Goal: Task Accomplishment & Management: Manage account settings

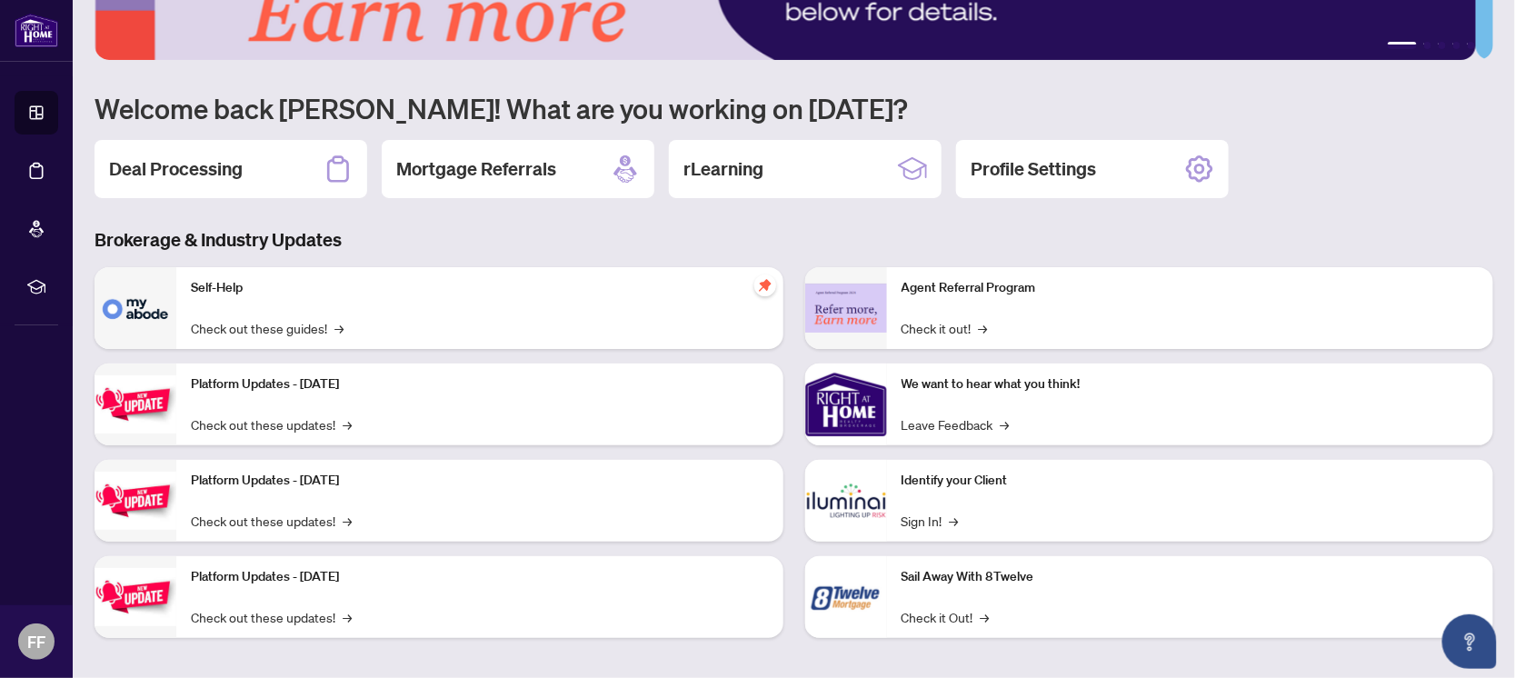
scroll to position [119, 0]
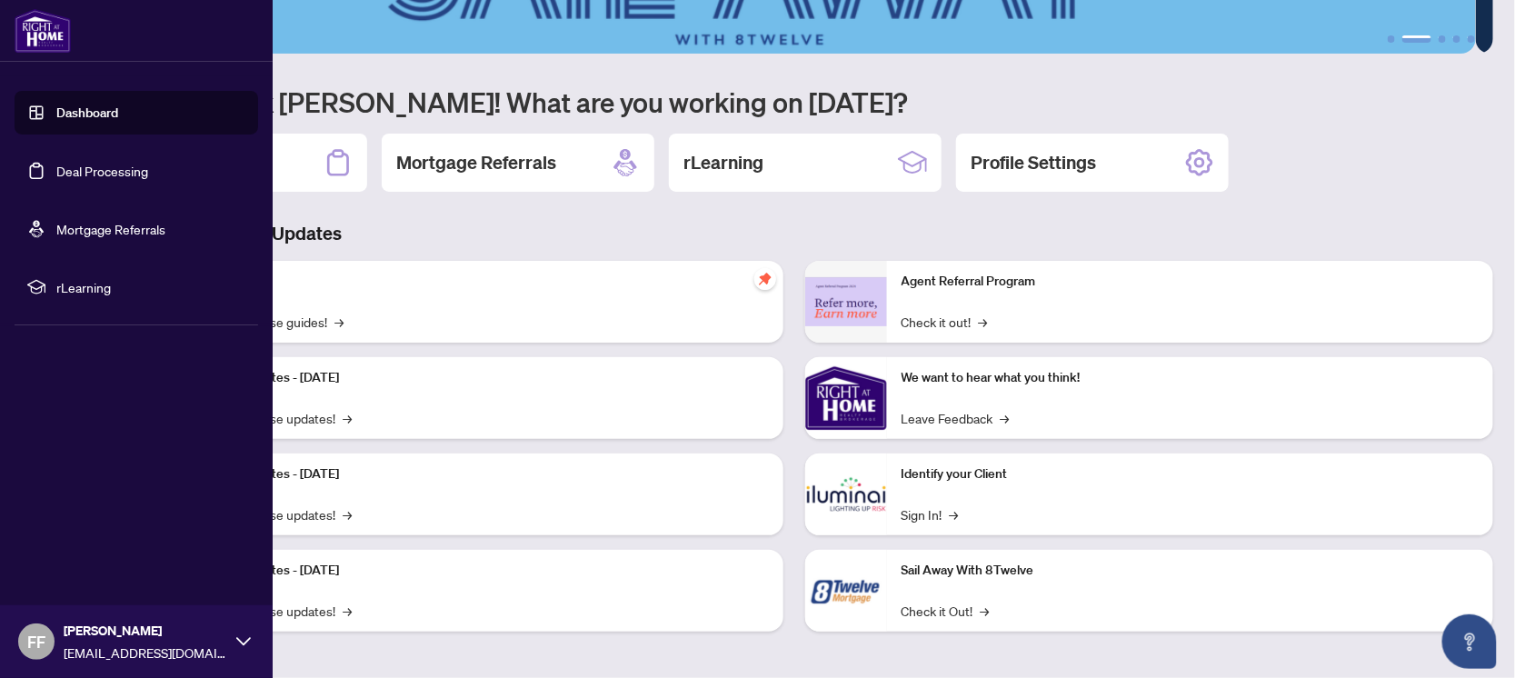
click at [102, 118] on link "Dashboard" at bounding box center [87, 112] width 62 height 16
click at [98, 112] on link "Dashboard" at bounding box center [87, 112] width 62 height 16
click at [105, 168] on link "Deal Processing" at bounding box center [102, 171] width 92 height 16
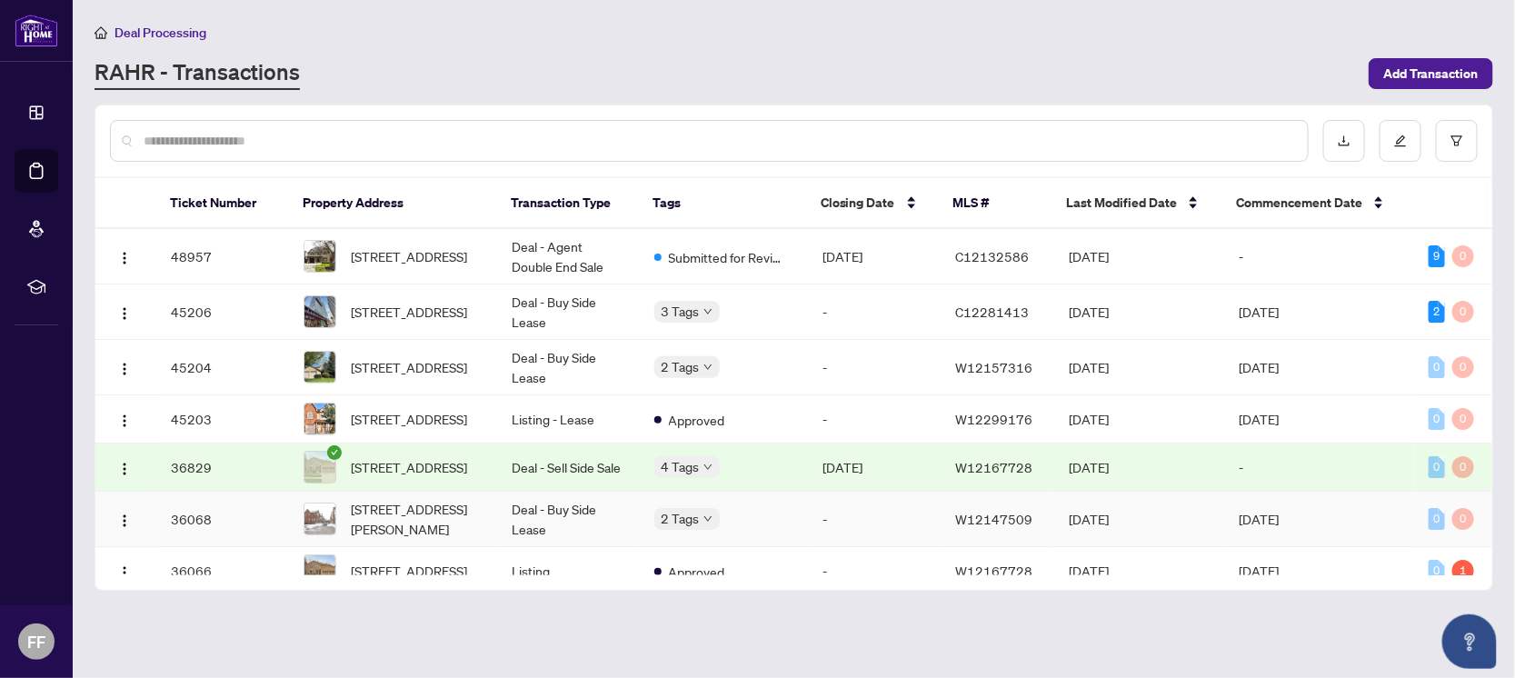
click at [808, 522] on td "-" at bounding box center [874, 519] width 133 height 55
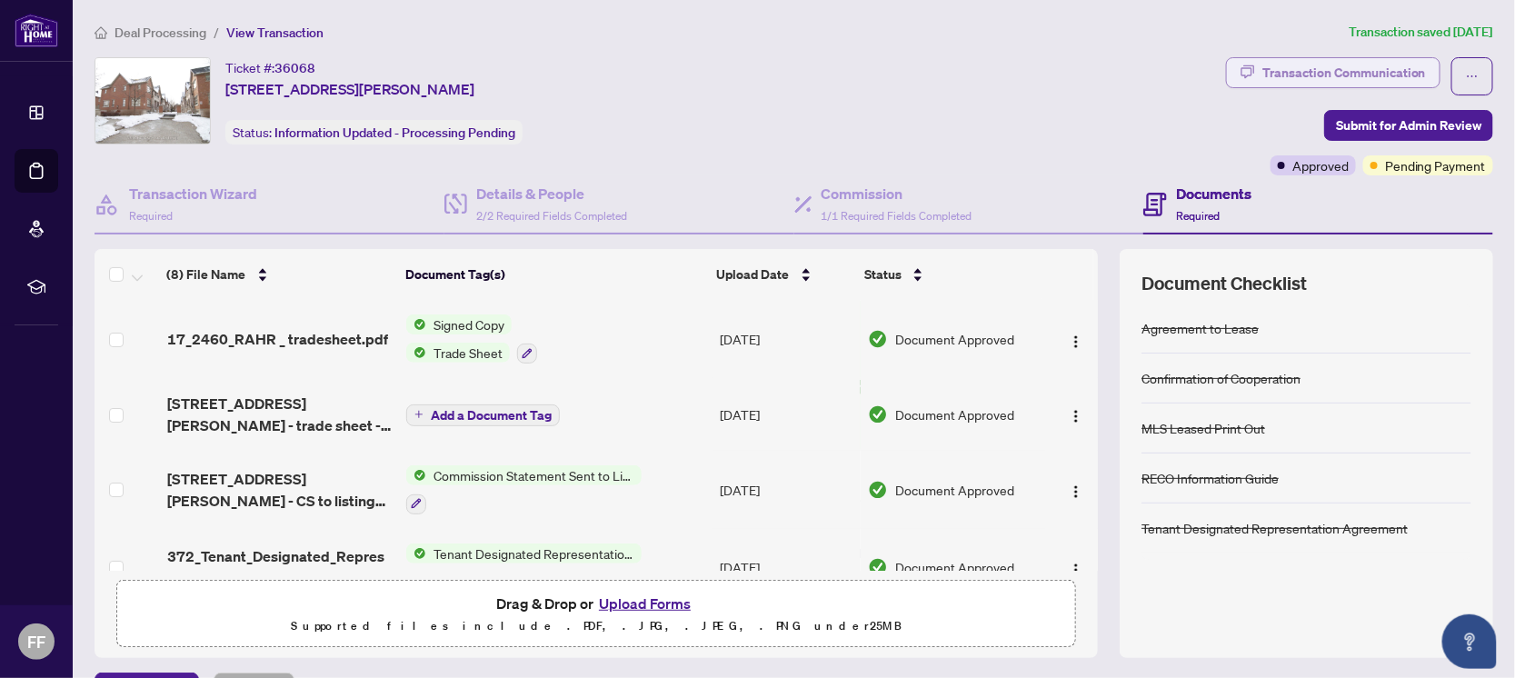
click at [1353, 75] on div "Transaction Communication" at bounding box center [1344, 72] width 164 height 29
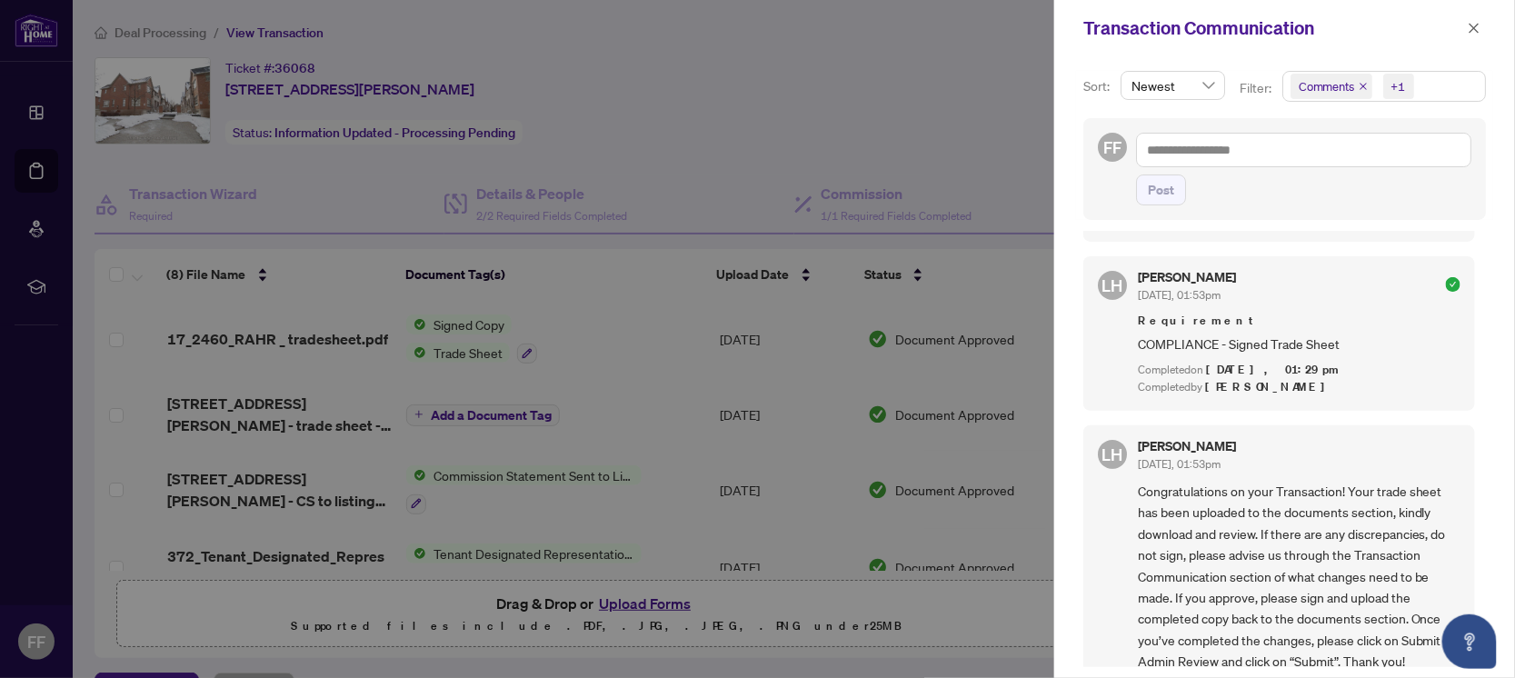
scroll to position [129, 0]
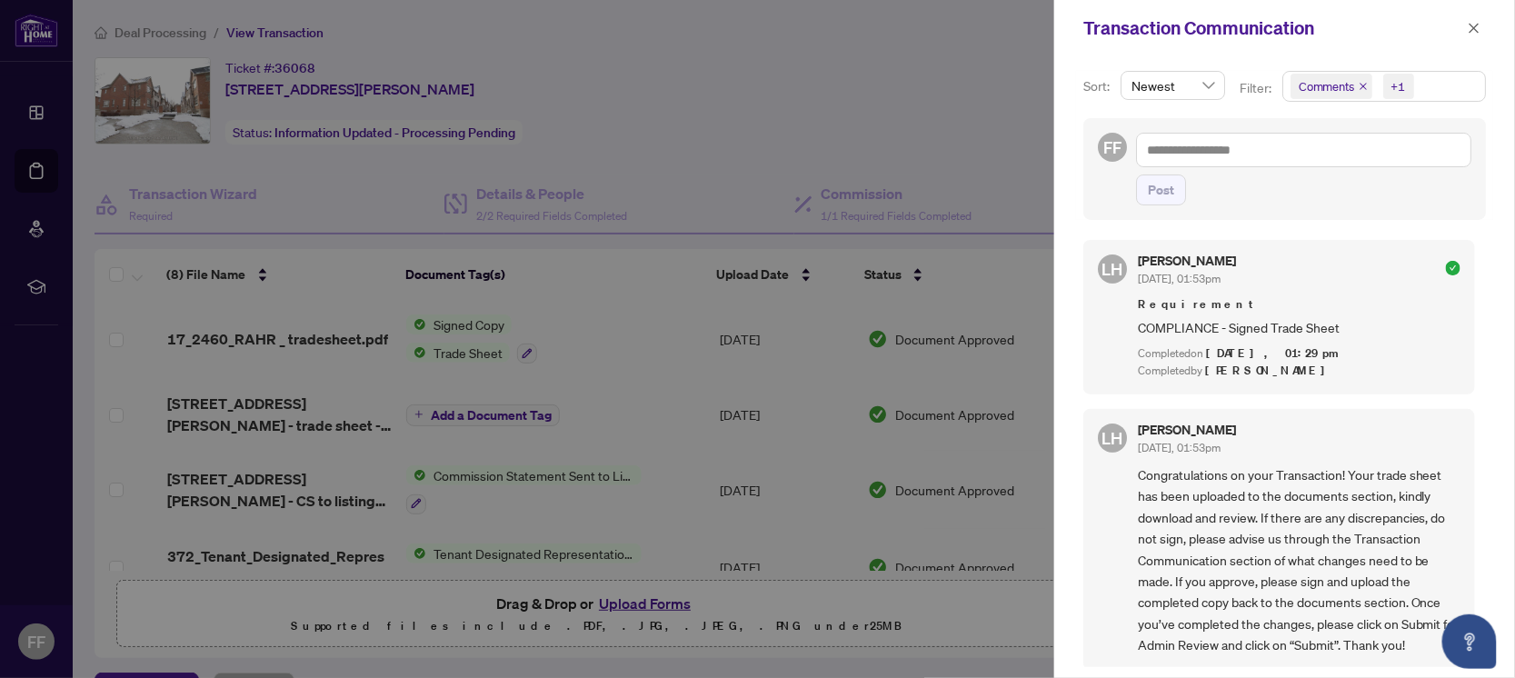
click at [765, 146] on div at bounding box center [757, 339] width 1515 height 678
click at [1479, 24] on icon "close" at bounding box center [1473, 28] width 13 height 13
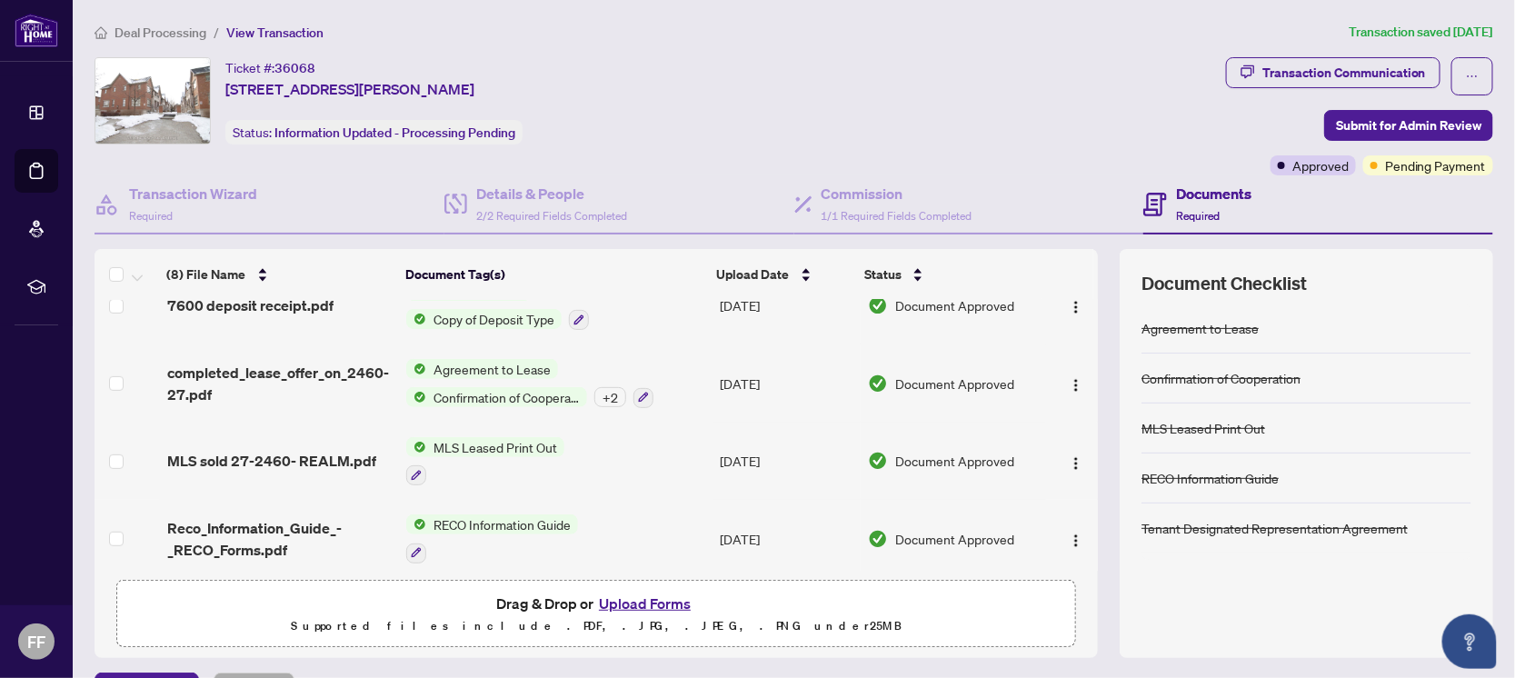
scroll to position [346, 0]
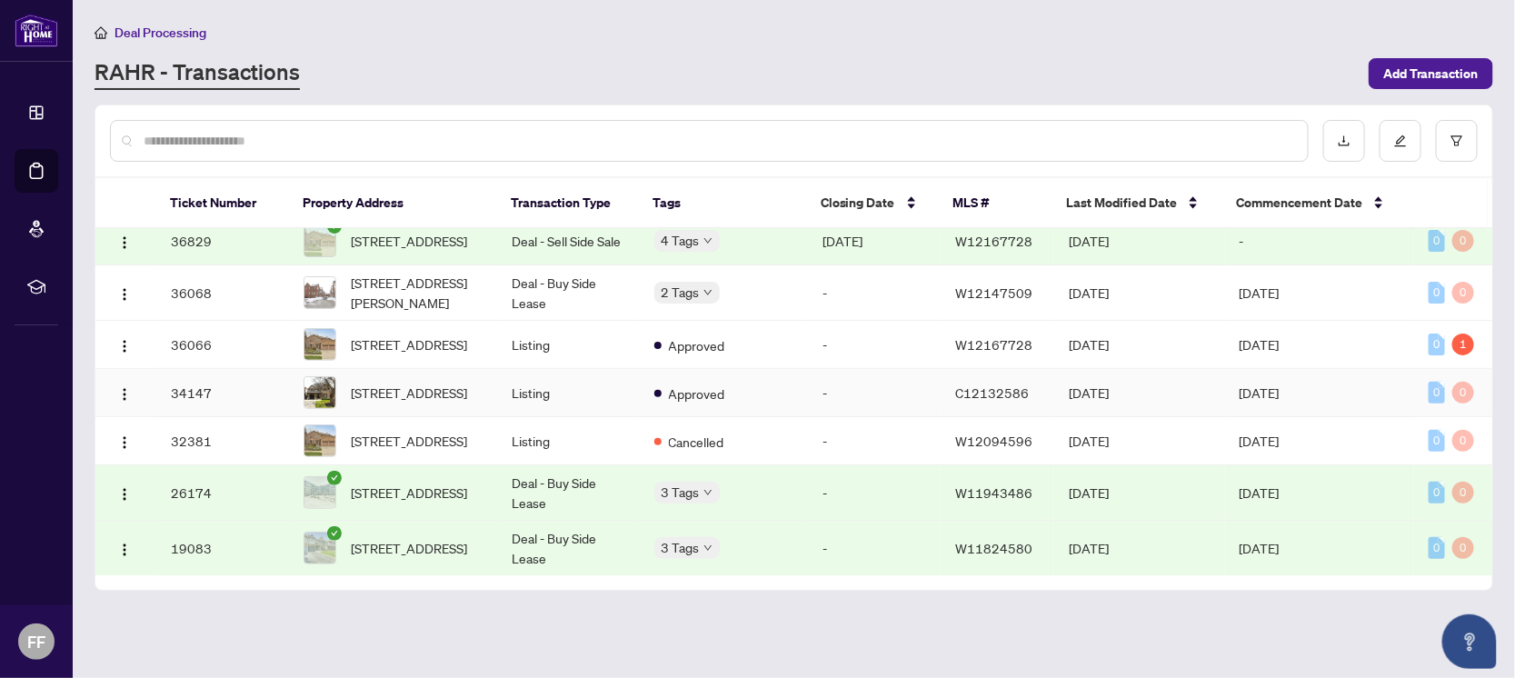
scroll to position [262, 0]
click at [610, 498] on td "Deal - Buy Side Lease" at bounding box center [568, 491] width 142 height 55
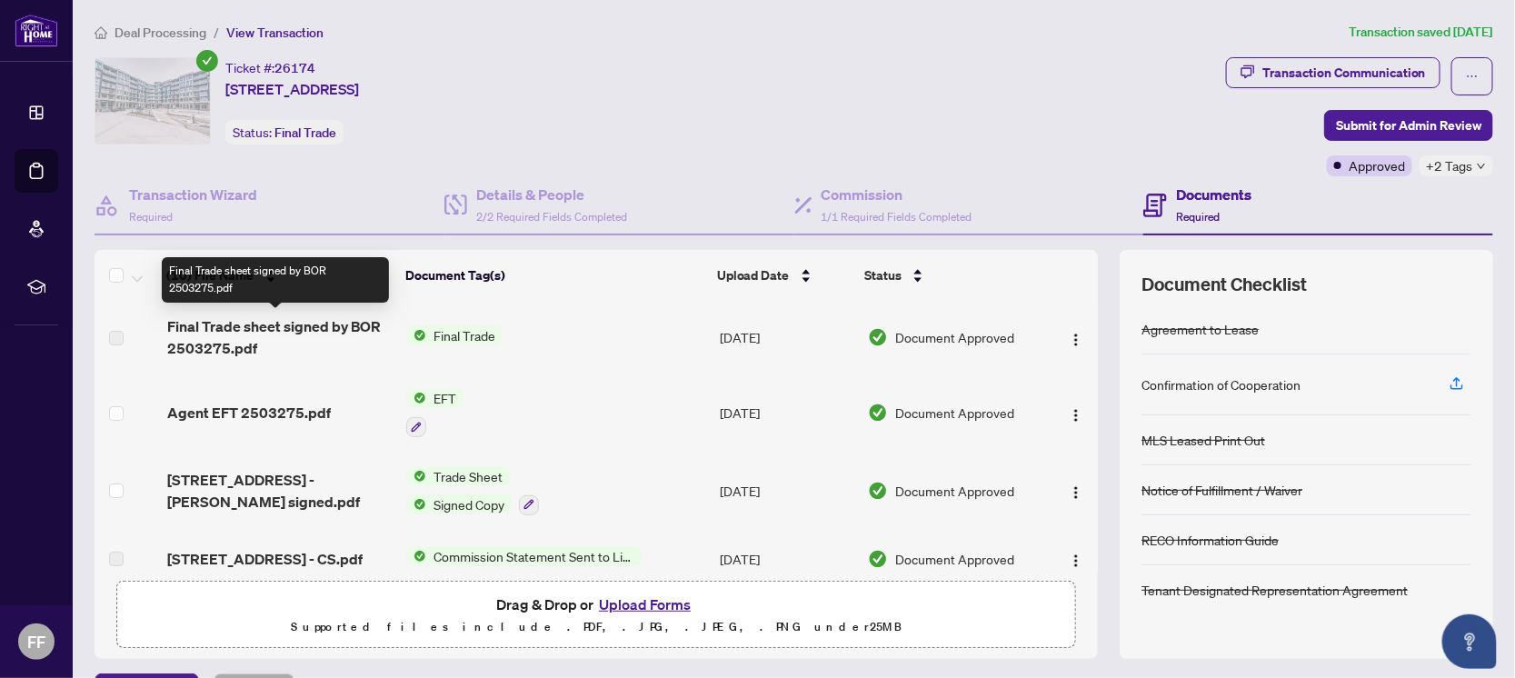
click at [286, 330] on span "Final Trade sheet signed by BOR 2503275.pdf" at bounding box center [279, 337] width 224 height 44
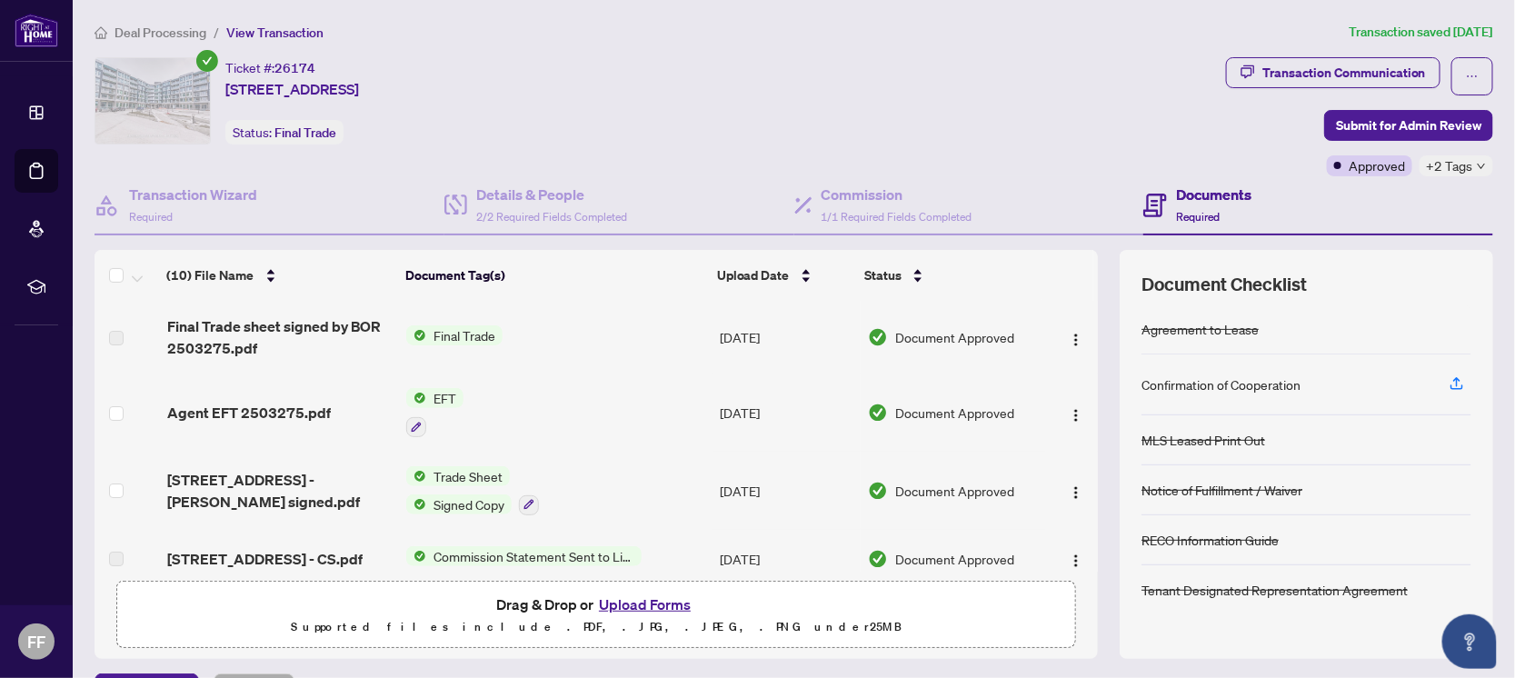
click at [450, 334] on span "Final Trade" at bounding box center [464, 335] width 76 height 20
click at [592, 314] on td "Final Trade" at bounding box center [555, 337] width 313 height 73
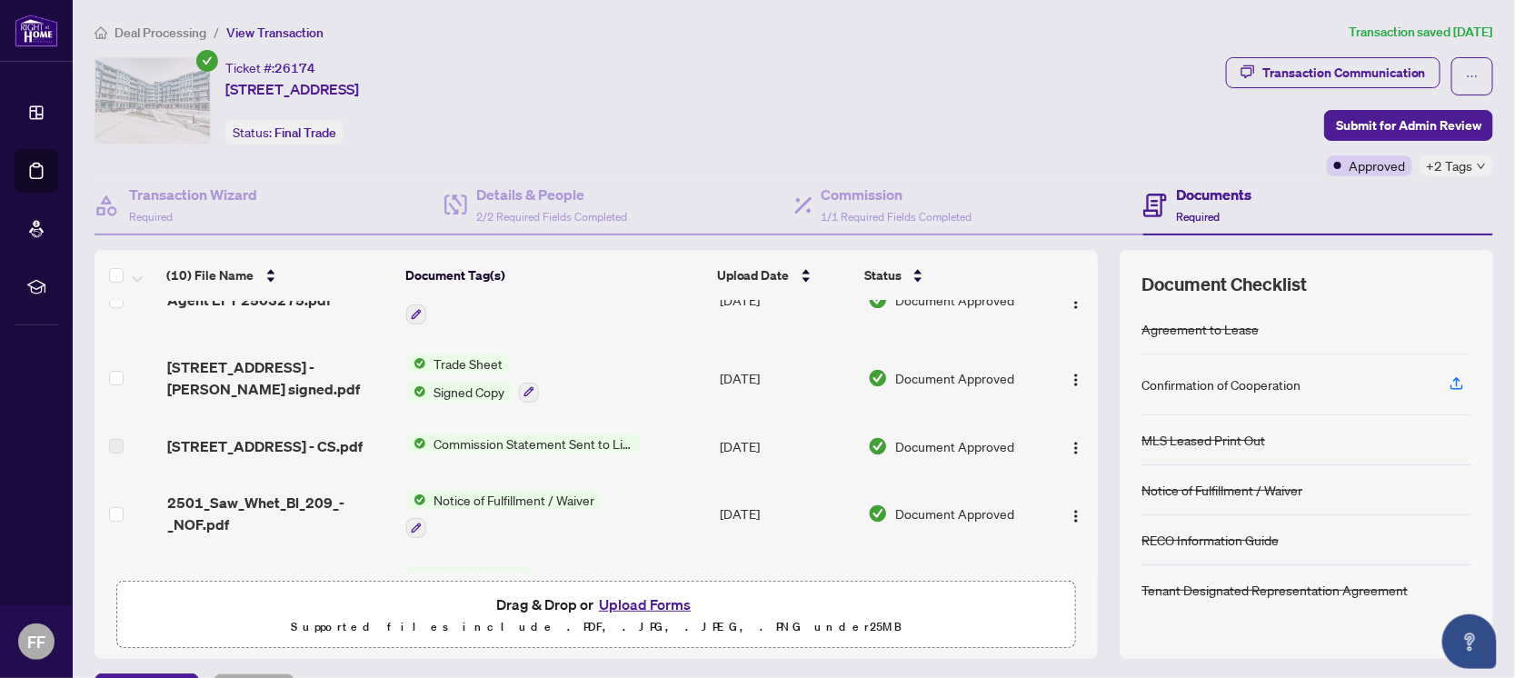
click at [471, 439] on span "Commission Statement Sent to Listing Brokerage" at bounding box center [533, 443] width 215 height 20
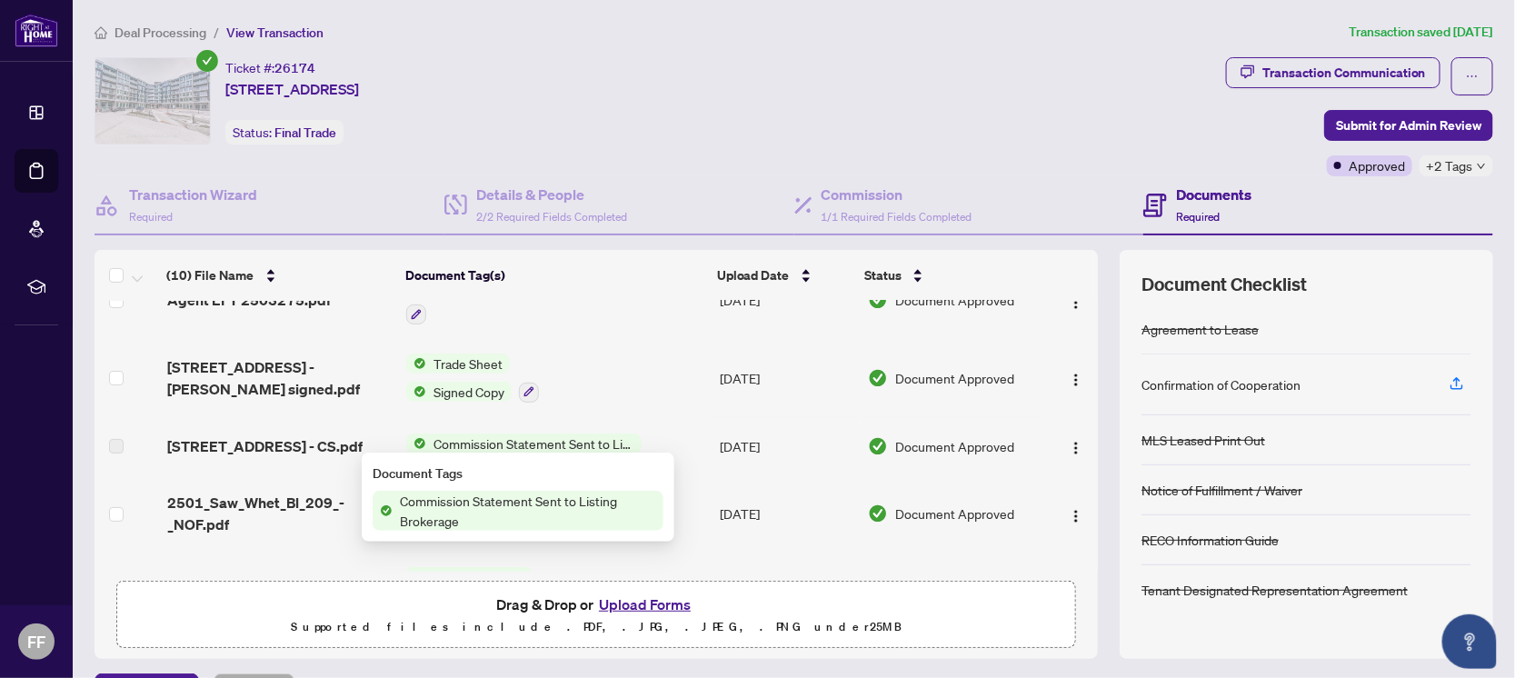
click at [471, 439] on span "Commission Statement Sent to Listing Brokerage" at bounding box center [533, 443] width 215 height 20
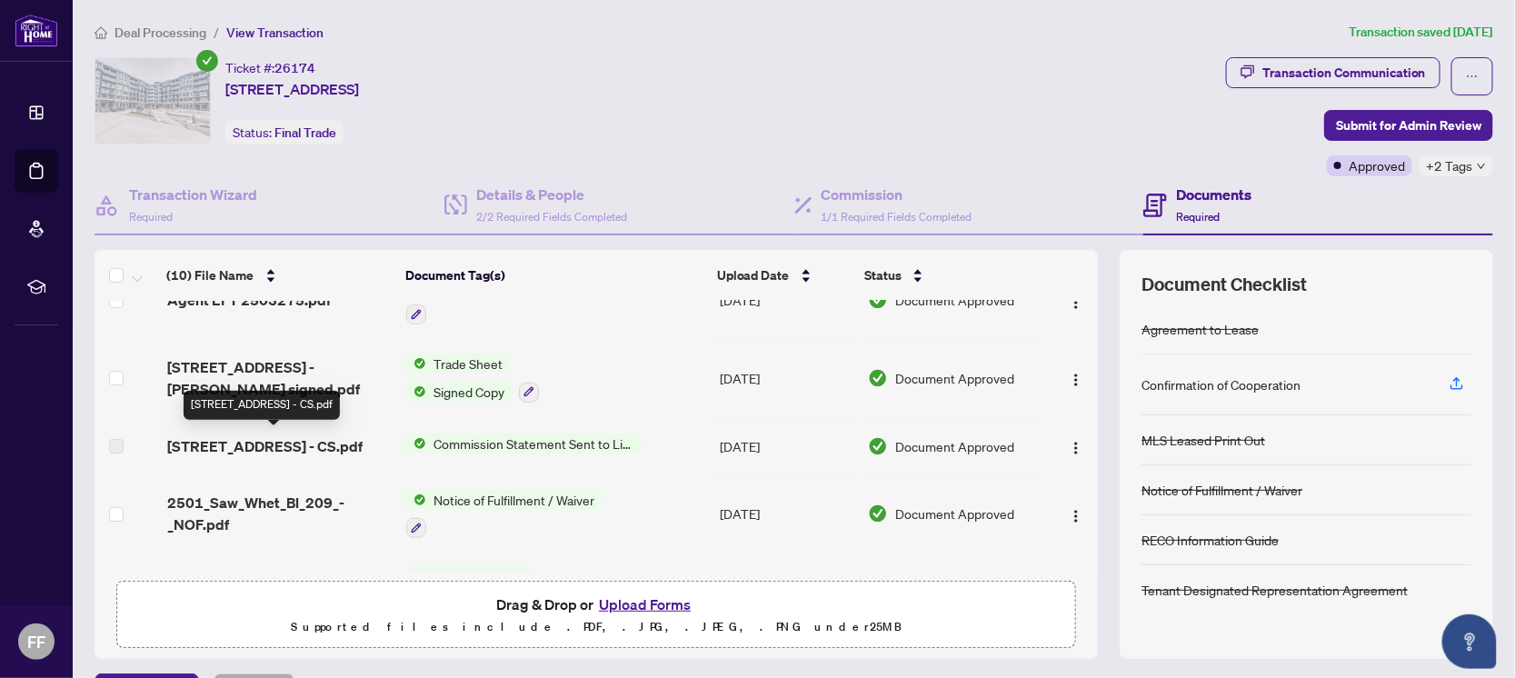
click at [326, 448] on span "[STREET_ADDRESS] - CS.pdf" at bounding box center [264, 446] width 195 height 22
click at [320, 442] on span "[STREET_ADDRESS] - CS.pdf" at bounding box center [264, 446] width 195 height 22
click at [1069, 445] on img "button" at bounding box center [1076, 448] width 15 height 15
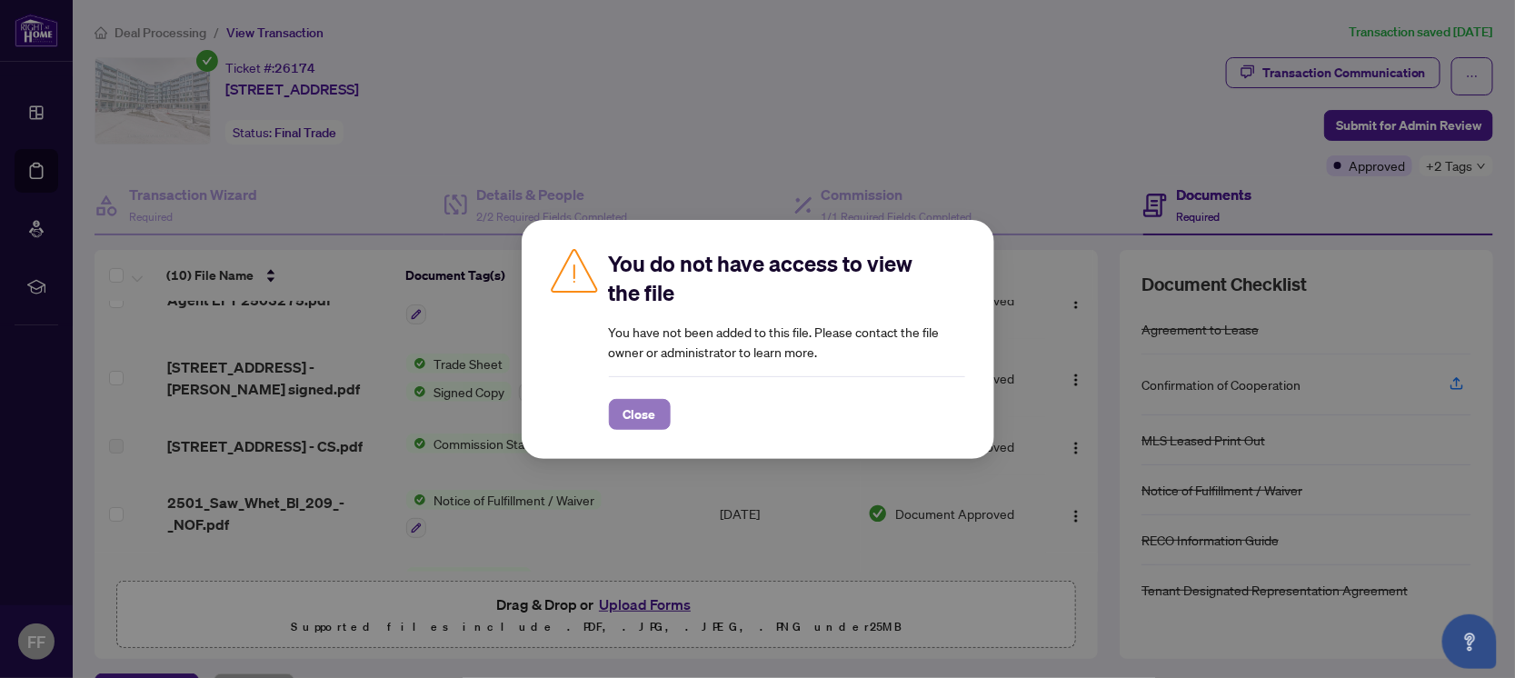
click at [647, 420] on span "Close" at bounding box center [639, 414] width 33 height 29
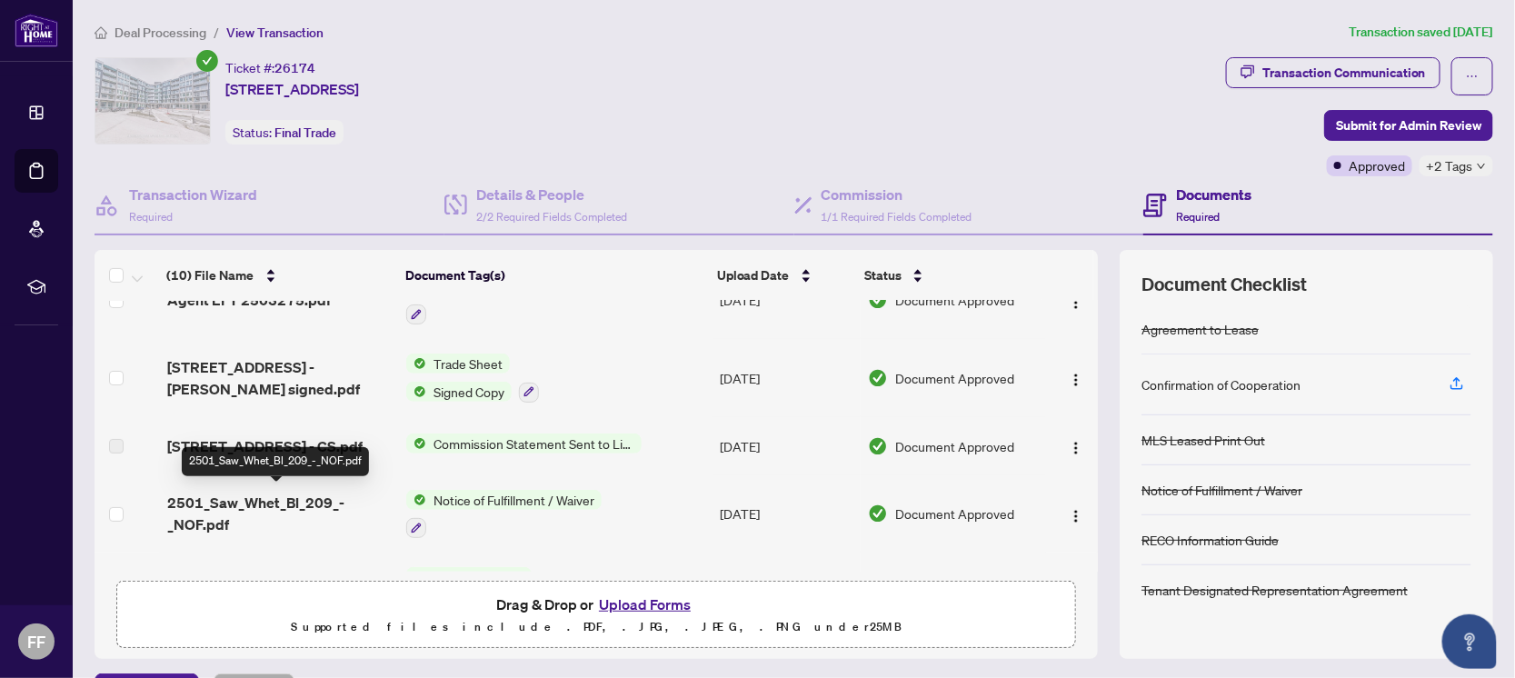
click at [283, 512] on span "2501_Saw_Whet_Bl_209_-_NOF.pdf" at bounding box center [279, 514] width 224 height 44
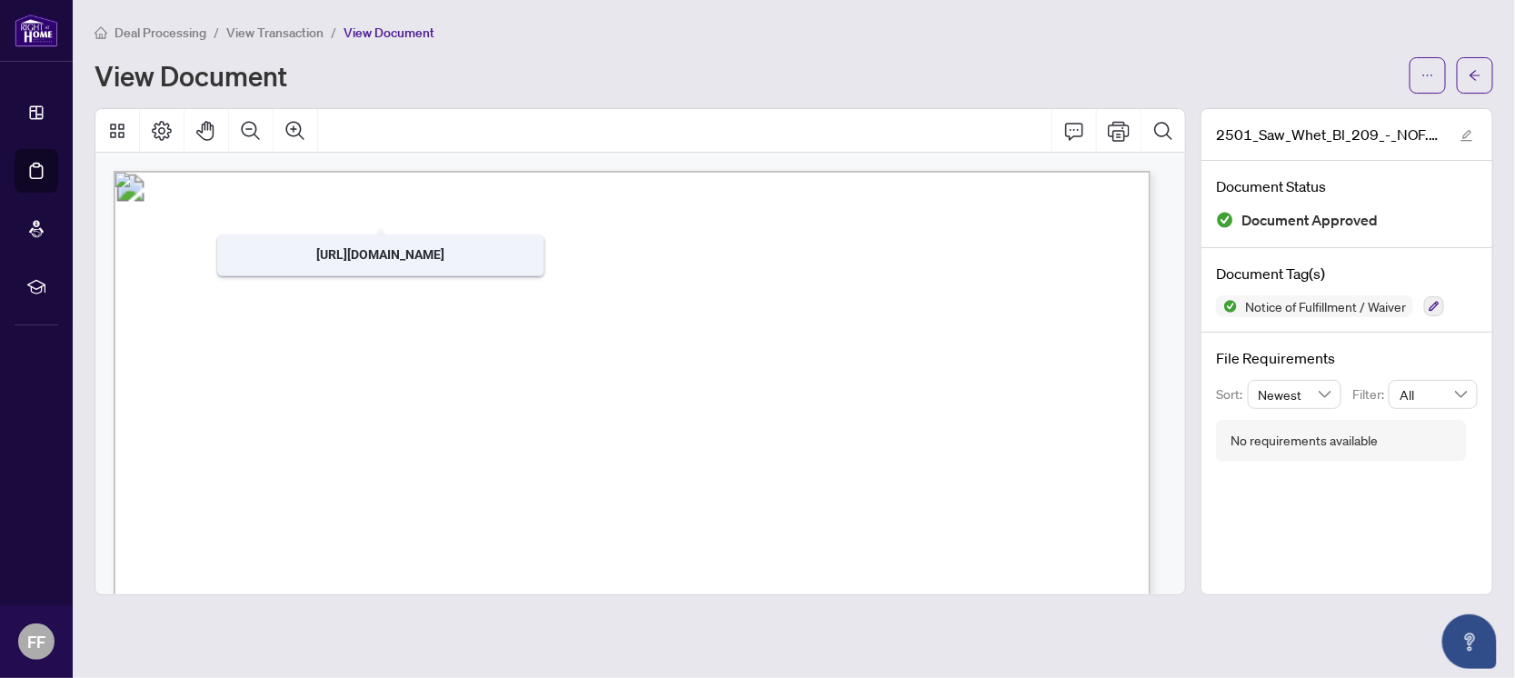
click at [289, 37] on span "View Transaction" at bounding box center [274, 33] width 97 height 16
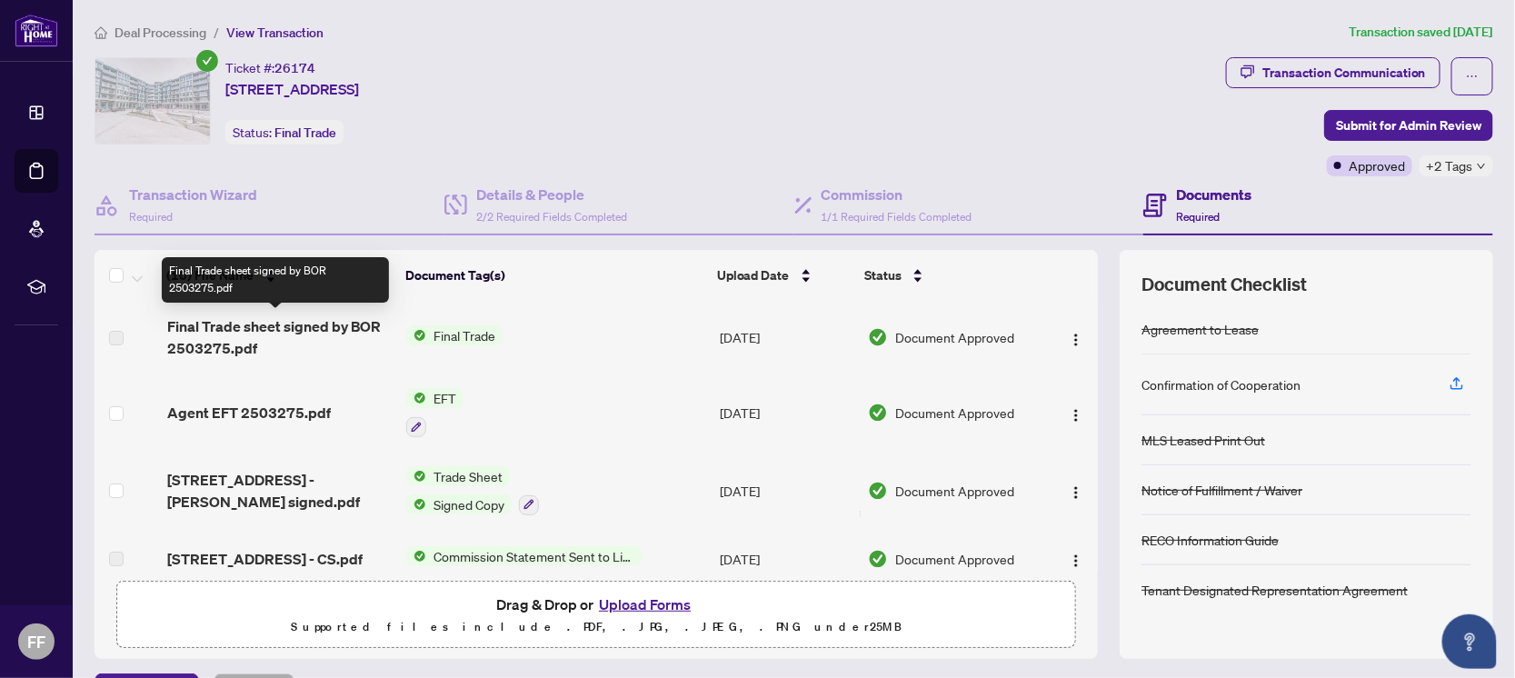
click at [292, 327] on span "Final Trade sheet signed by BOR 2503275.pdf" at bounding box center [279, 337] width 224 height 44
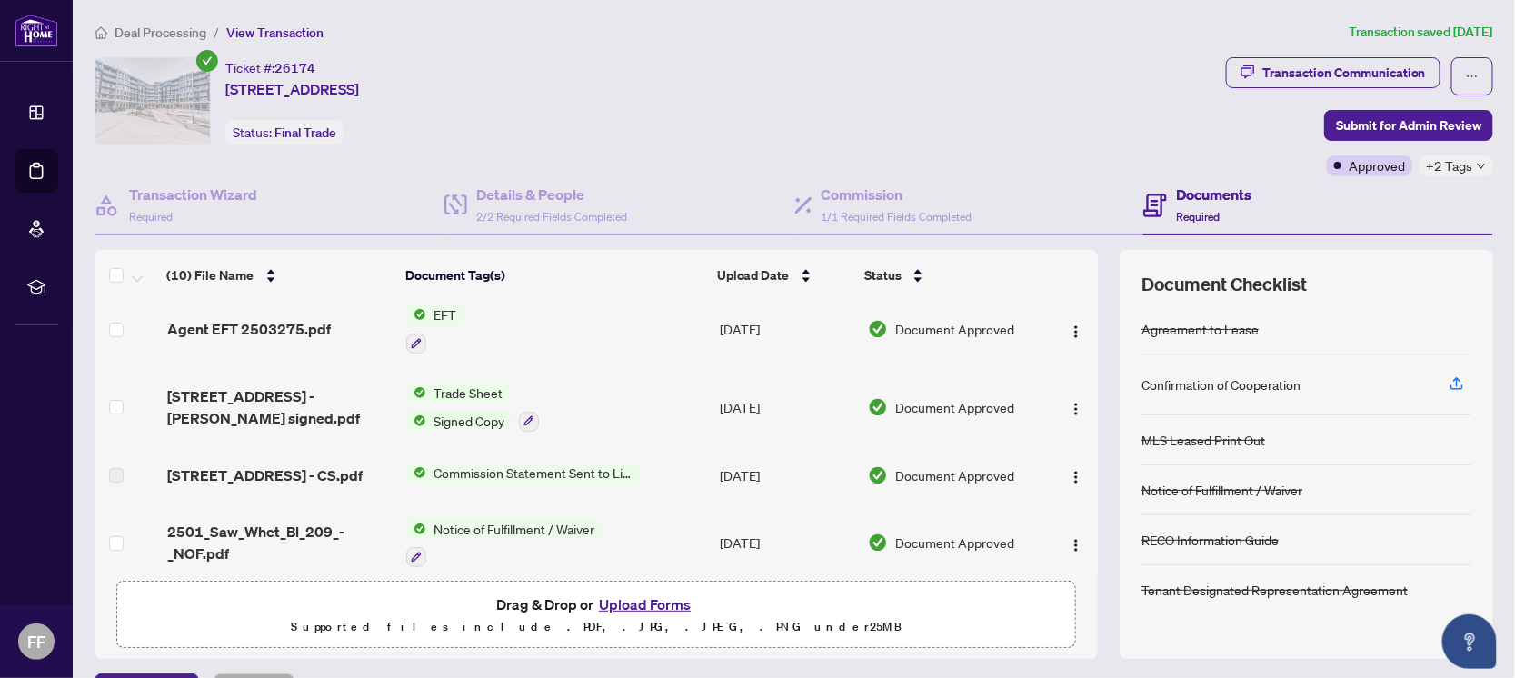
scroll to position [113, 0]
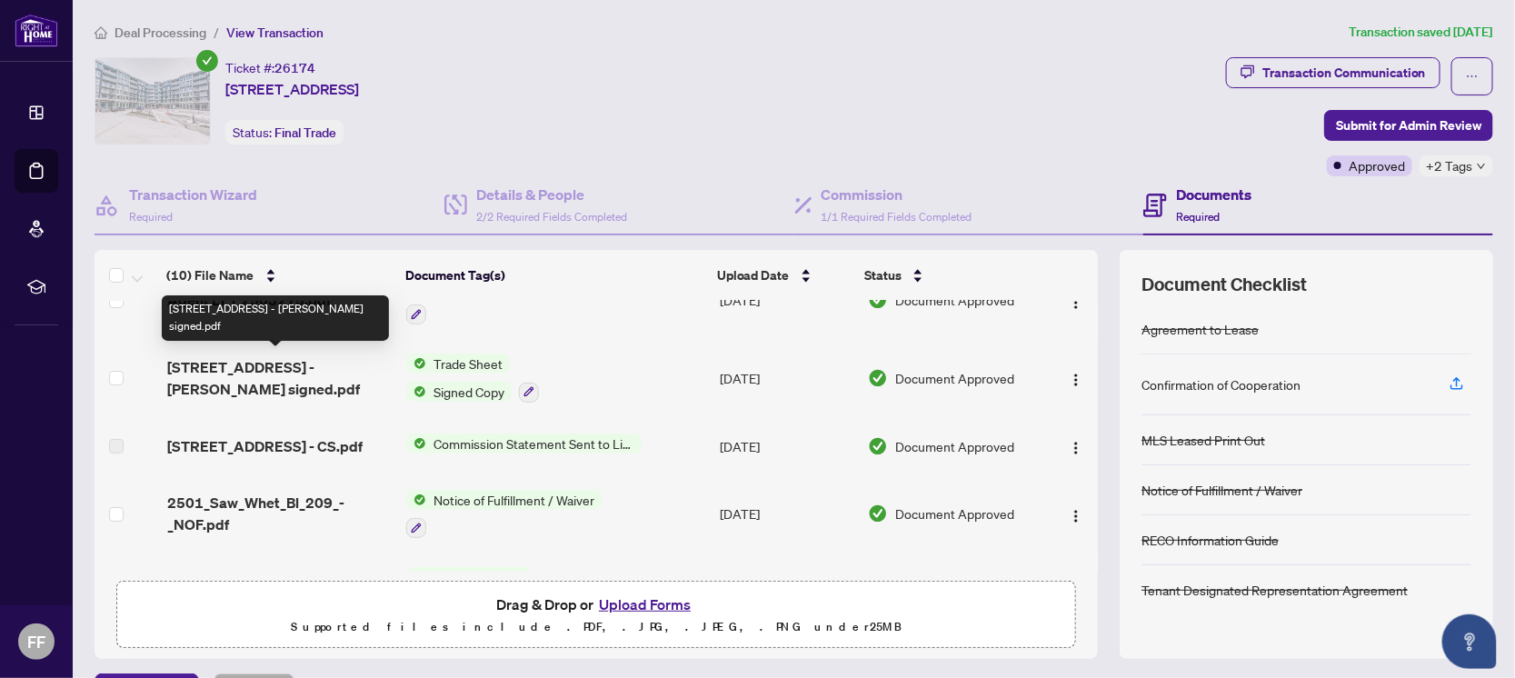
click at [252, 378] on span "[STREET_ADDRESS] - [PERSON_NAME] signed.pdf" at bounding box center [279, 378] width 224 height 44
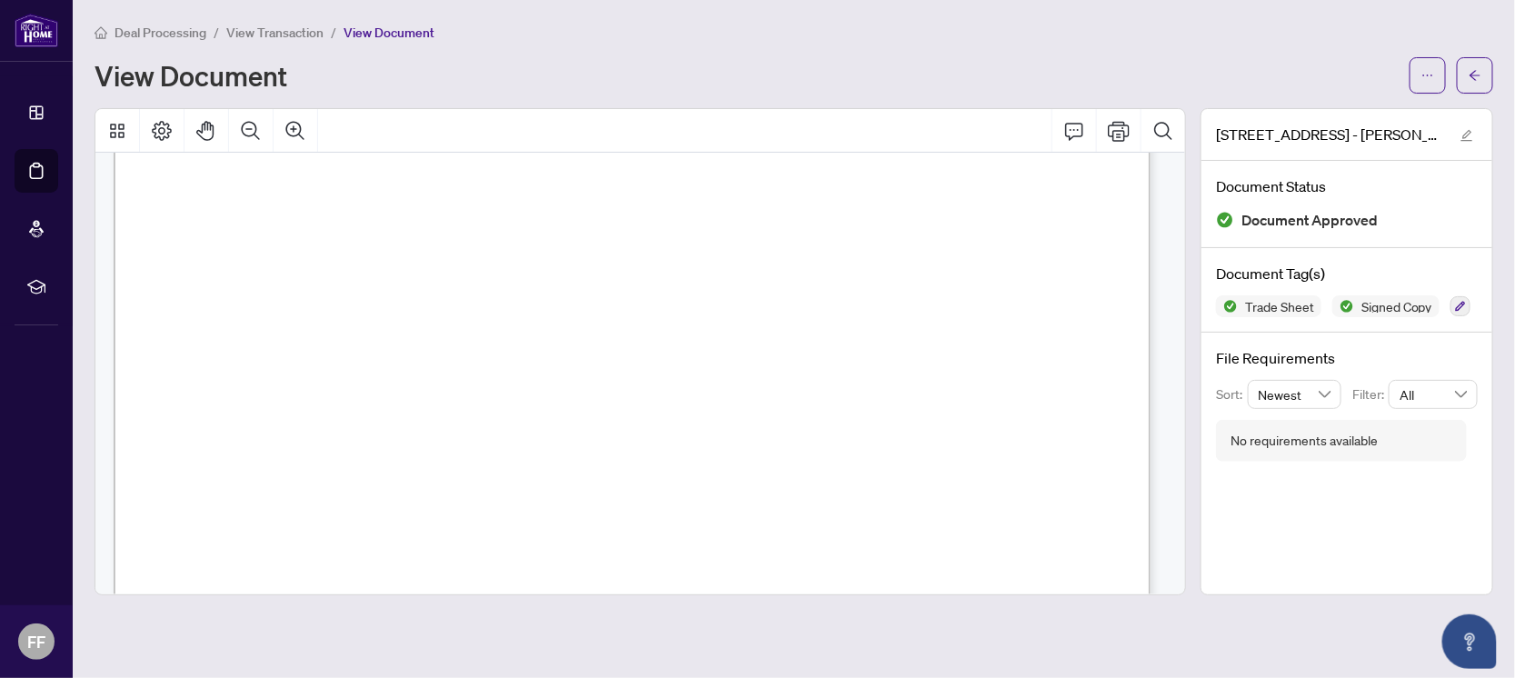
scroll to position [113, 0]
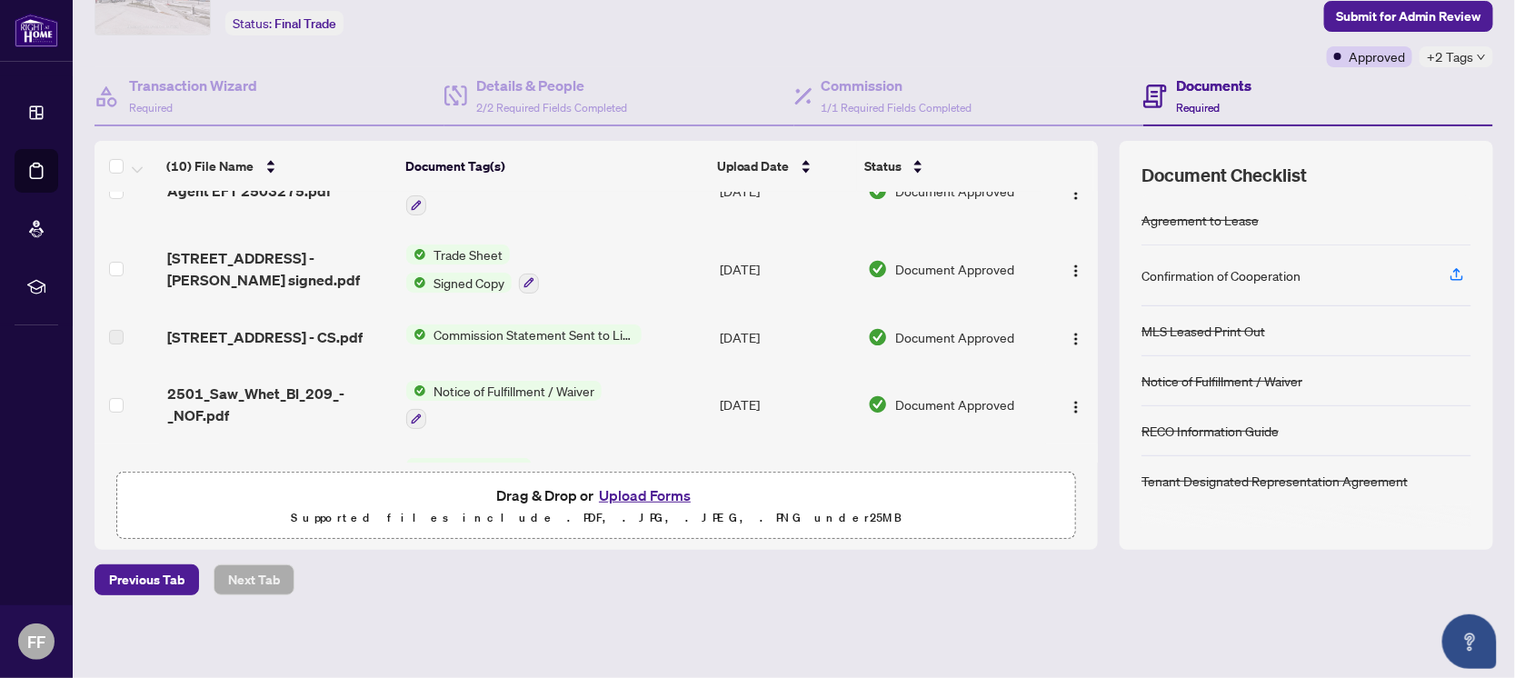
scroll to position [226, 0]
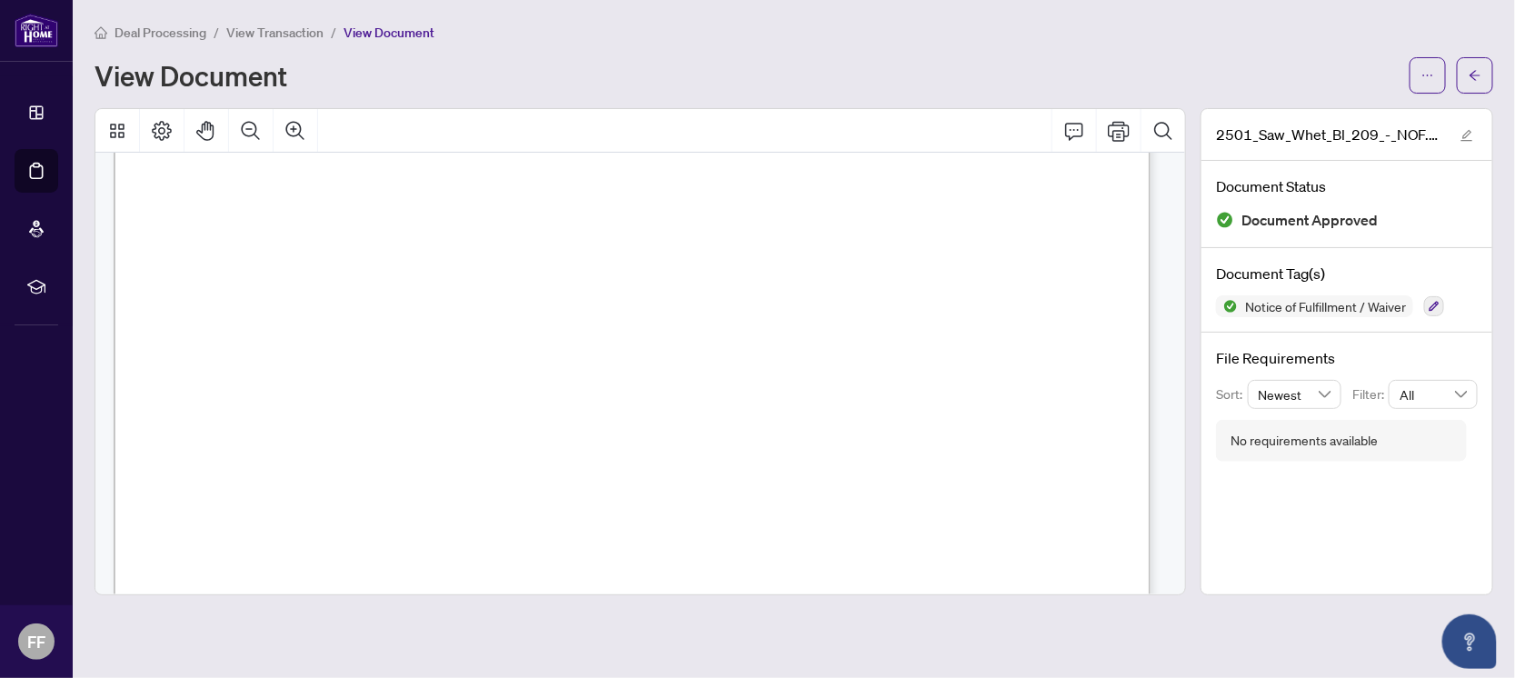
scroll to position [340, 0]
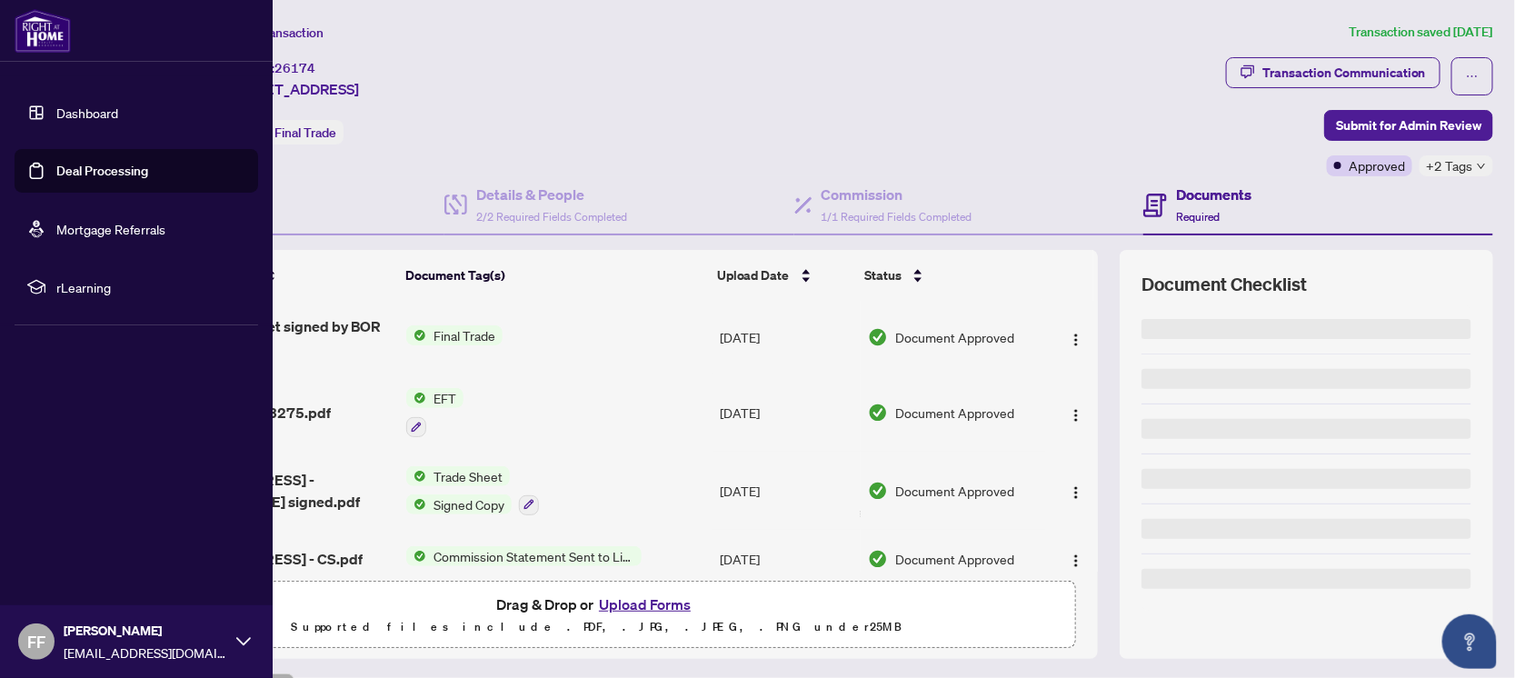
click at [114, 163] on link "Deal Processing" at bounding box center [102, 171] width 92 height 16
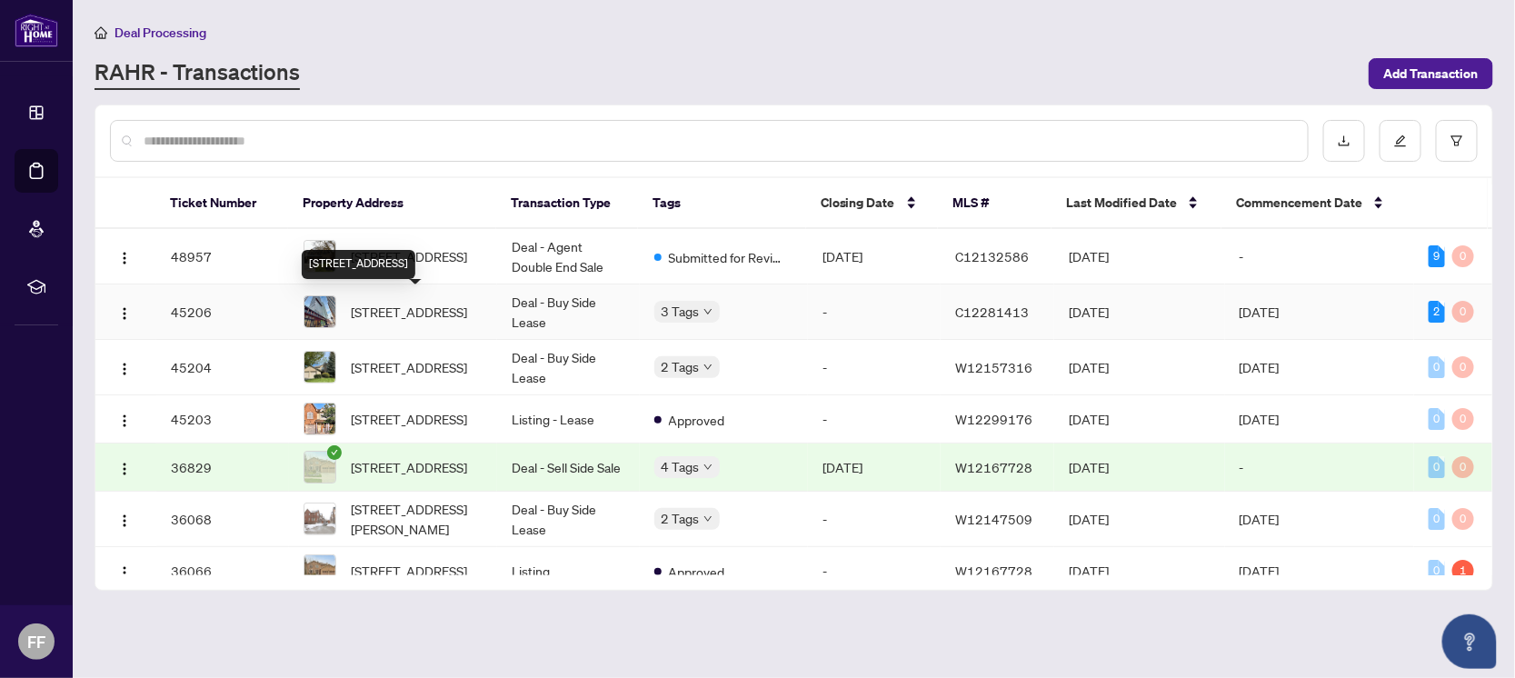
click at [453, 302] on span "[STREET_ADDRESS]" at bounding box center [409, 312] width 116 height 20
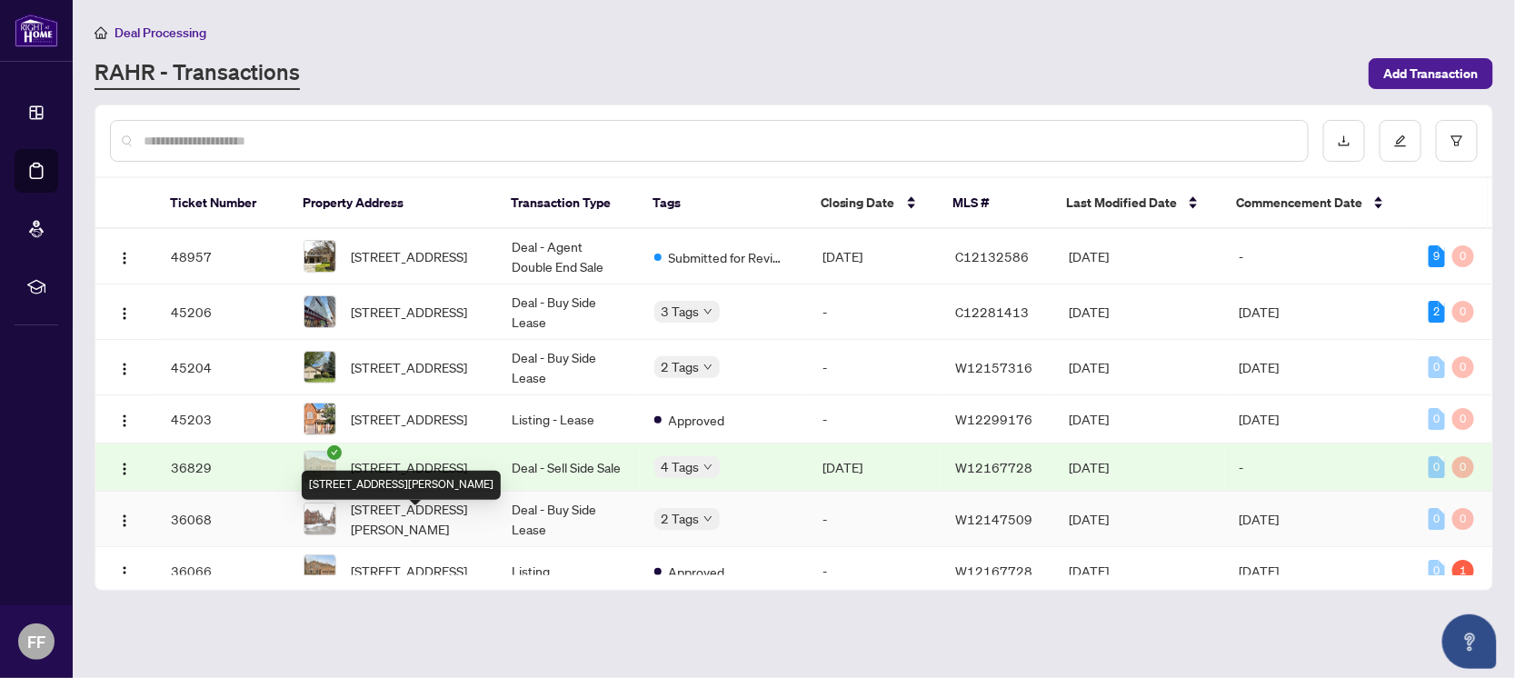
click at [445, 529] on span "[STREET_ADDRESS][PERSON_NAME]" at bounding box center [417, 519] width 132 height 40
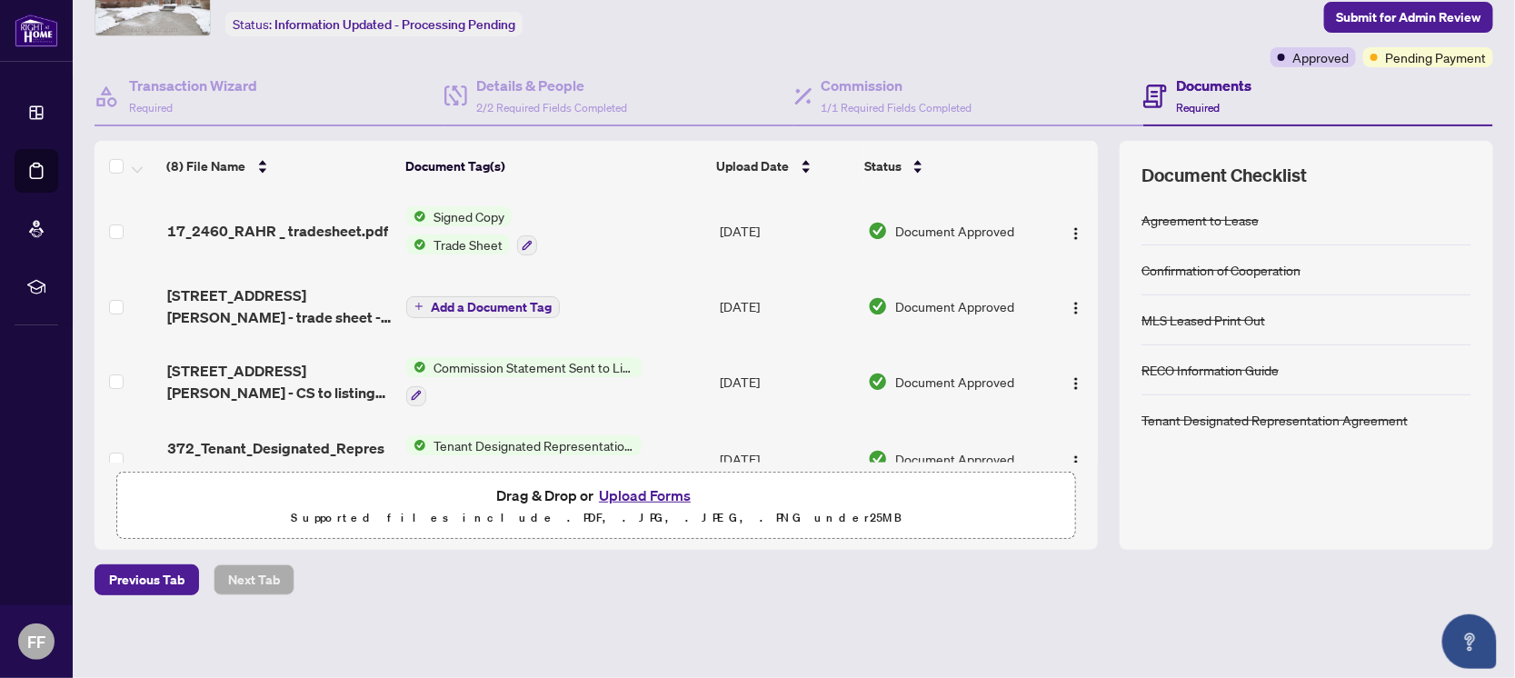
scroll to position [113, 0]
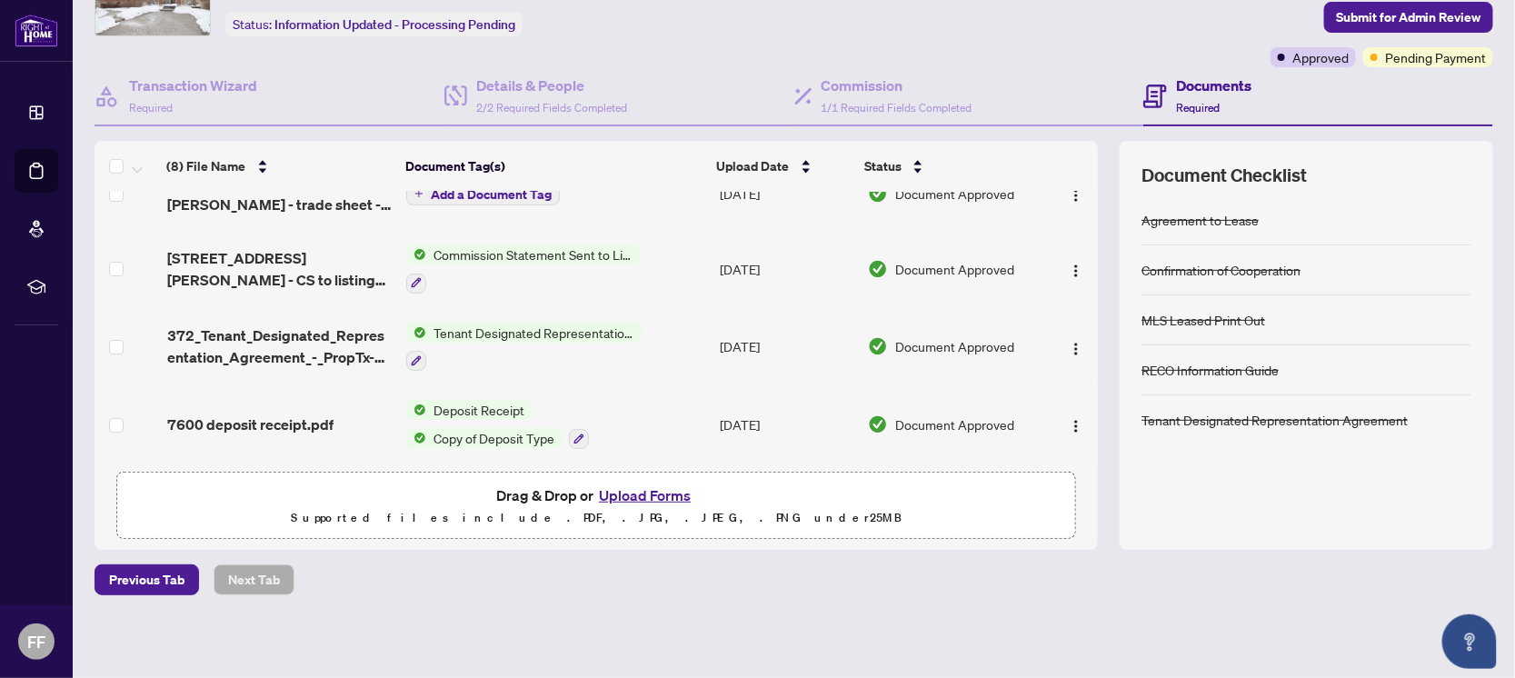
click at [535, 250] on span "Commission Statement Sent to Listing Brokerage" at bounding box center [533, 254] width 215 height 20
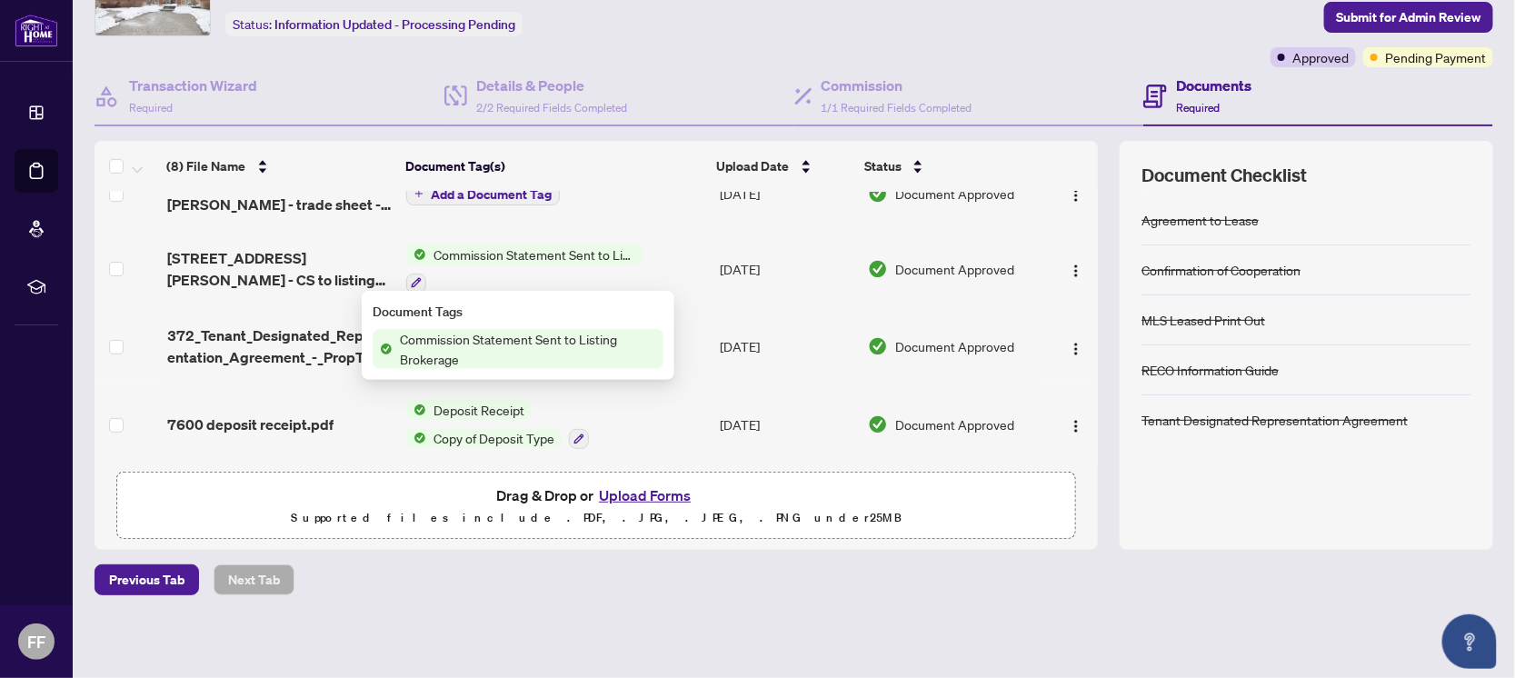
click at [525, 274] on div at bounding box center [523, 283] width 235 height 22
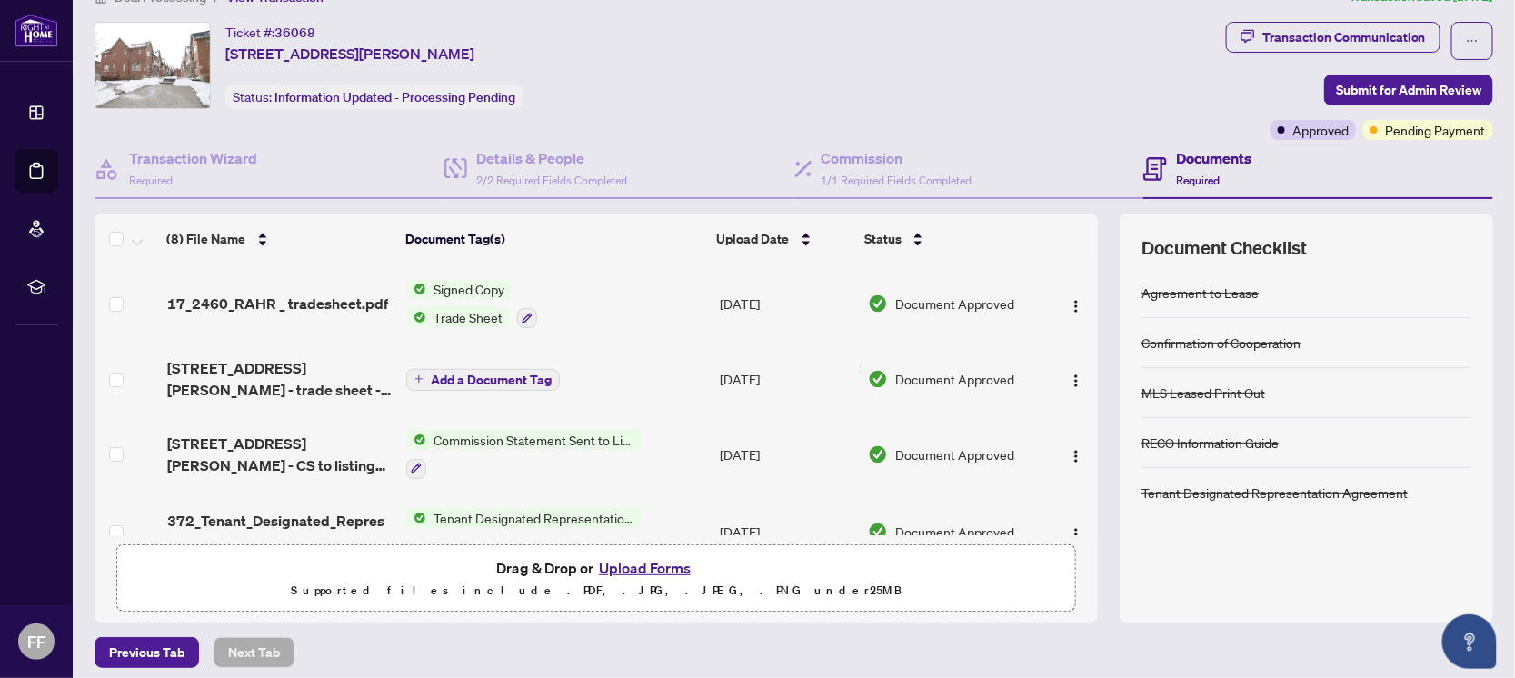
scroll to position [0, 0]
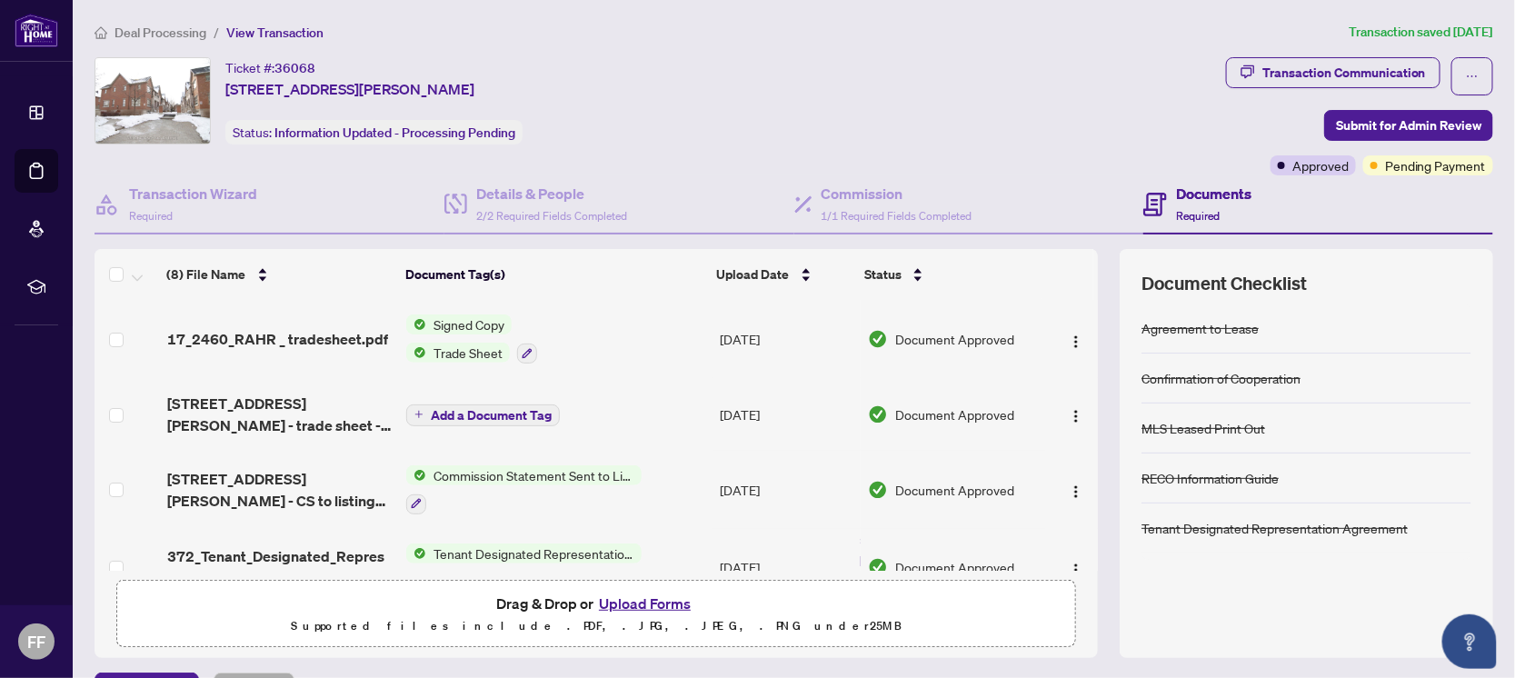
click at [1199, 195] on h4 "Documents" at bounding box center [1213, 194] width 75 height 22
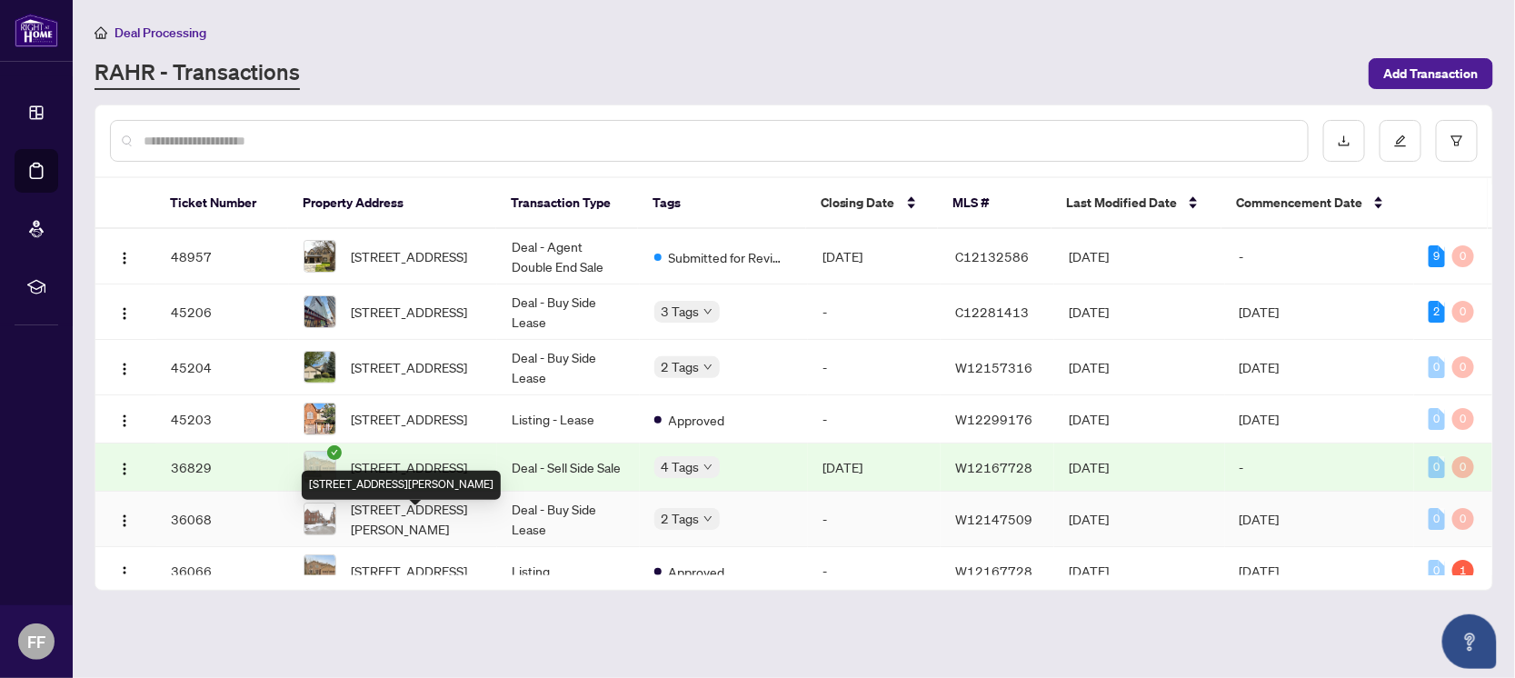
click at [412, 539] on span "[STREET_ADDRESS][PERSON_NAME]" at bounding box center [417, 519] width 132 height 40
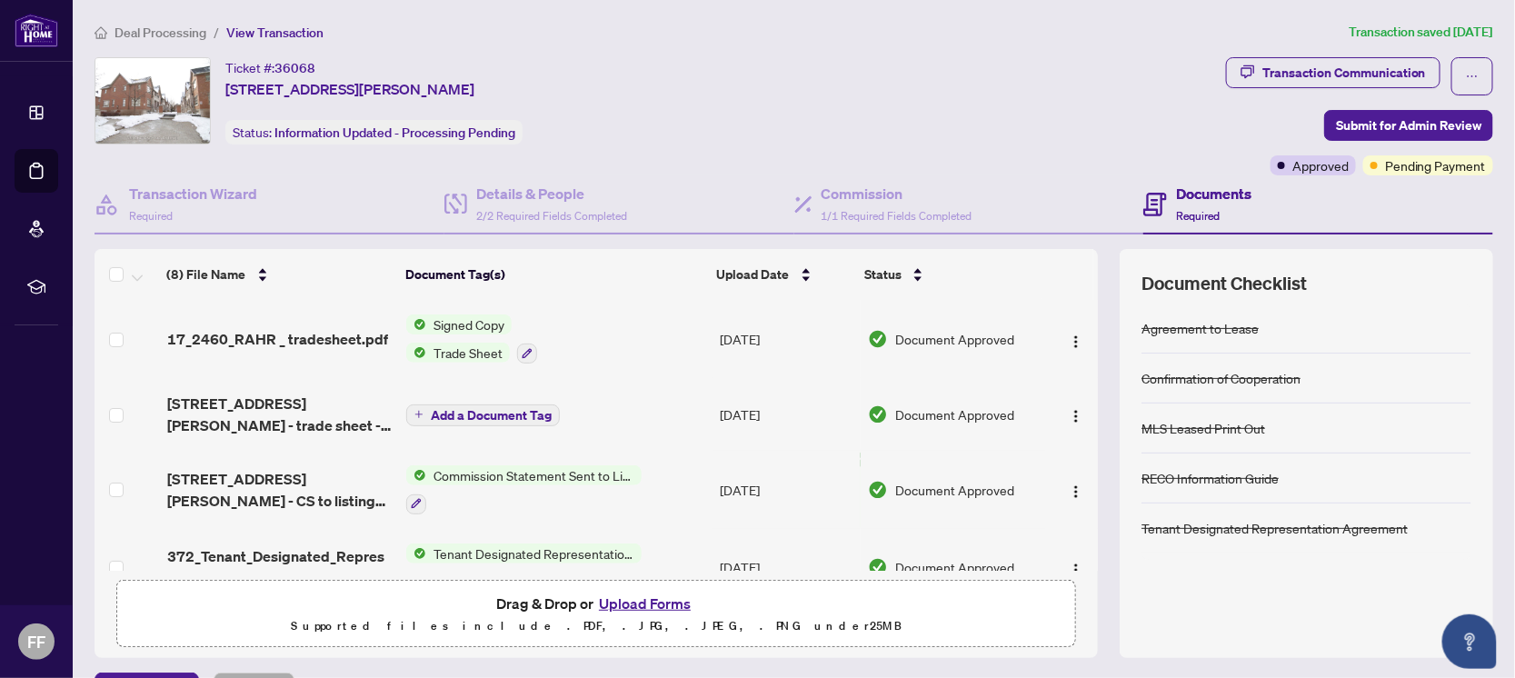
drag, startPoint x: 659, startPoint y: 90, endPoint x: 214, endPoint y: 64, distance: 445.1
click at [214, 64] on div "Ticket #: 36068 [STREET_ADDRESS][PERSON_NAME] Status: Information Updated - Pro…" at bounding box center [656, 100] width 1124 height 87
copy div "Ticket #: 36068 [STREET_ADDRESS][PERSON_NAME]"
click at [1399, 315] on div "Agreement to Lease" at bounding box center [1306, 328] width 330 height 50
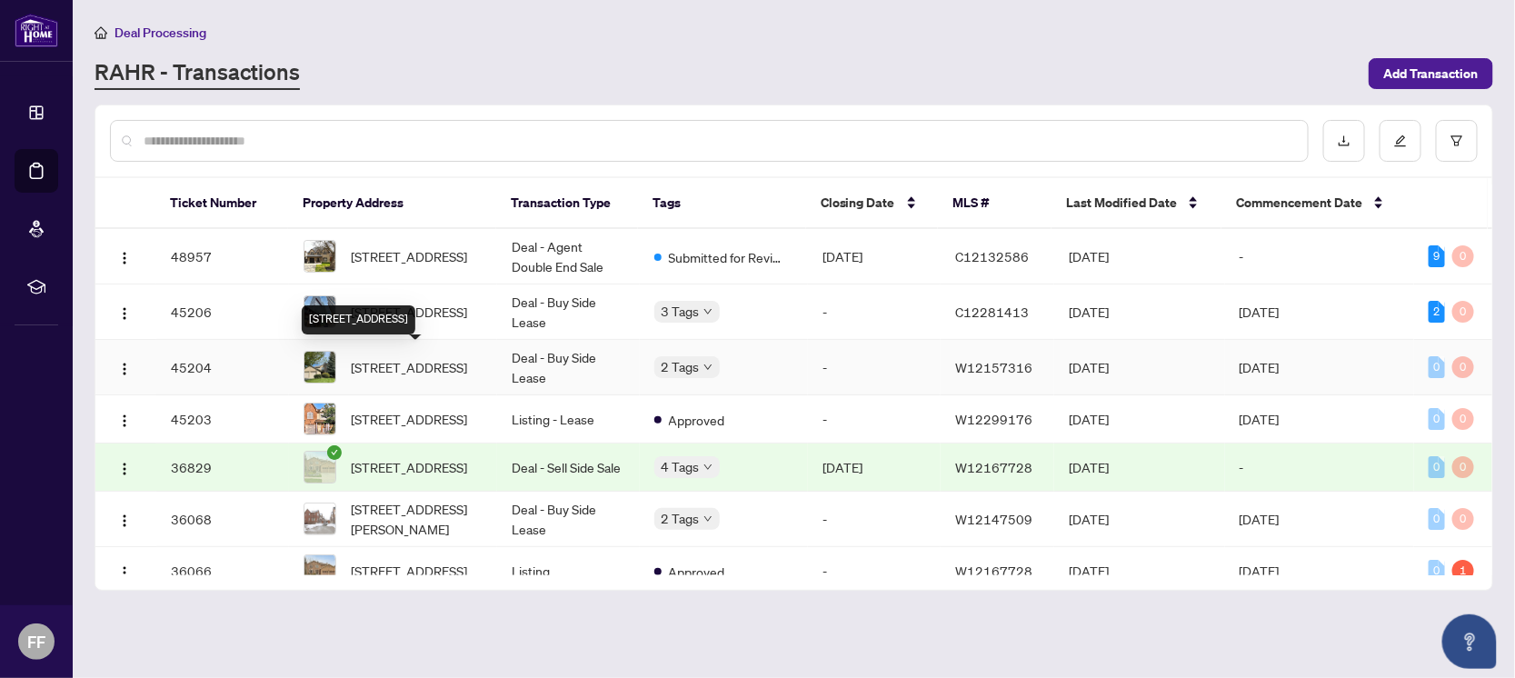
click at [413, 366] on span "[STREET_ADDRESS]" at bounding box center [409, 367] width 116 height 20
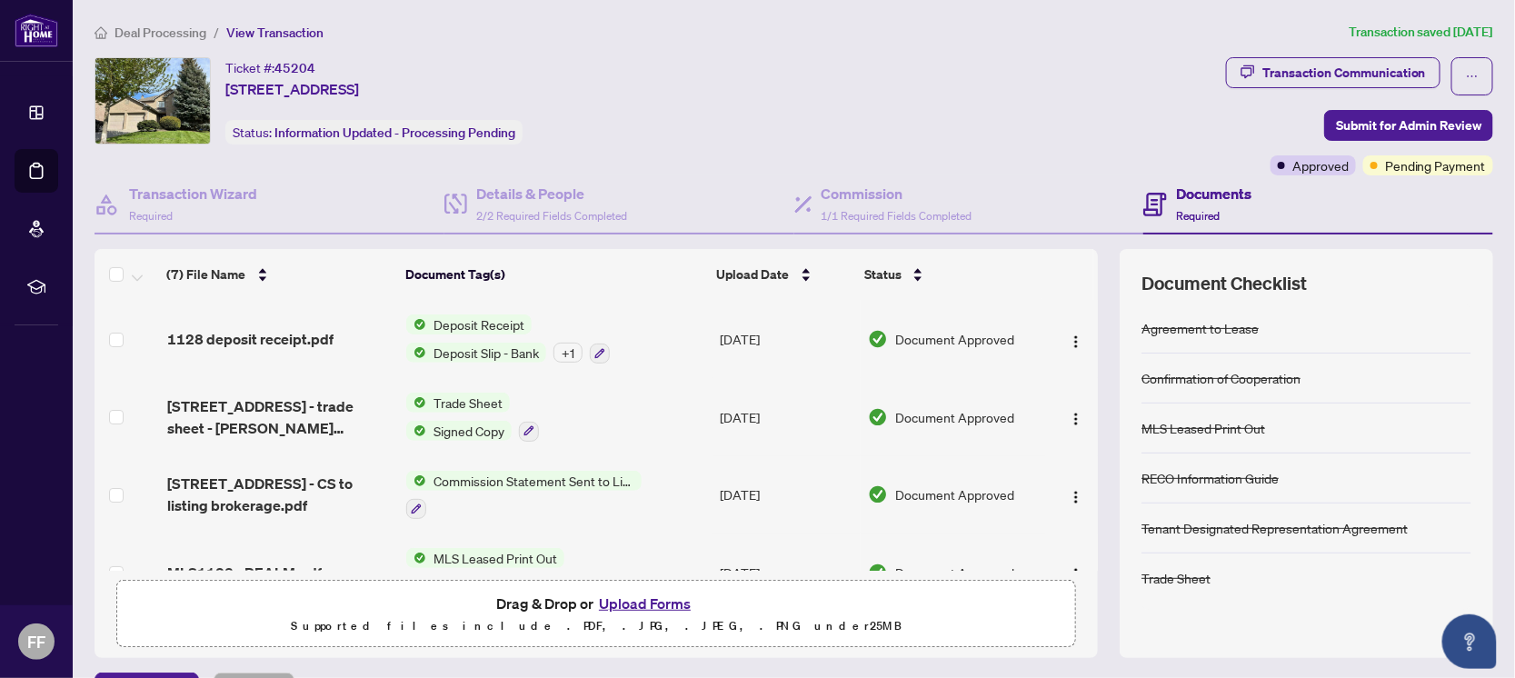
drag, startPoint x: 609, startPoint y: 87, endPoint x: 223, endPoint y: 69, distance: 386.6
click at [223, 69] on div "Ticket #: 45204 [STREET_ADDRESS] Status: Information Updated - Processing Pendi…" at bounding box center [656, 100] width 1124 height 87
copy div "Ticket #: 45204 [STREET_ADDRESS]"
